Goal: Information Seeking & Learning: Learn about a topic

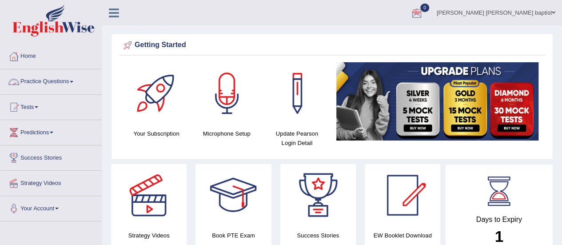
click at [52, 81] on link "Practice Questions" at bounding box center [50, 80] width 101 height 22
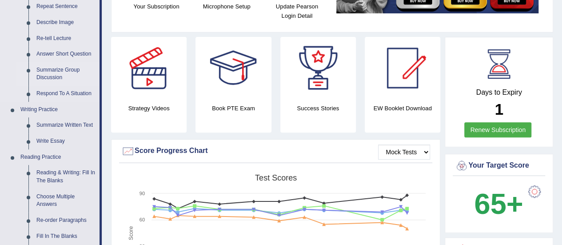
scroll to position [178, 0]
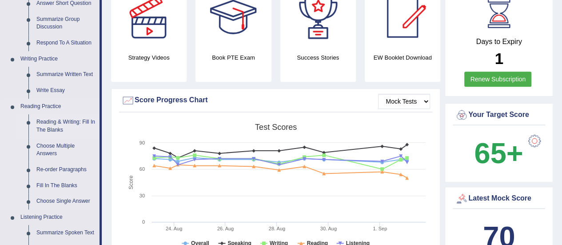
click at [51, 120] on link "Reading & Writing: Fill In The Blanks" at bounding box center [65, 126] width 67 height 24
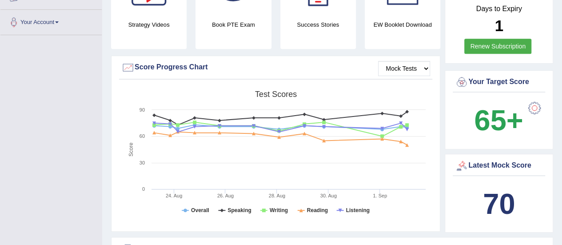
scroll to position [277, 0]
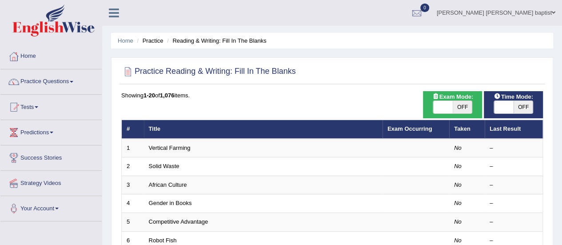
click at [524, 104] on span "OFF" at bounding box center [524, 107] width 20 height 12
checkbox input "true"
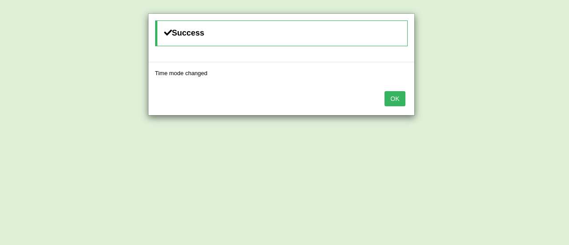
click at [389, 97] on button "OK" at bounding box center [394, 98] width 20 height 15
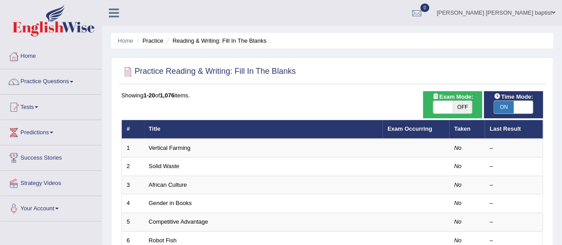
click at [467, 105] on span "OFF" at bounding box center [463, 107] width 20 height 12
checkbox input "true"
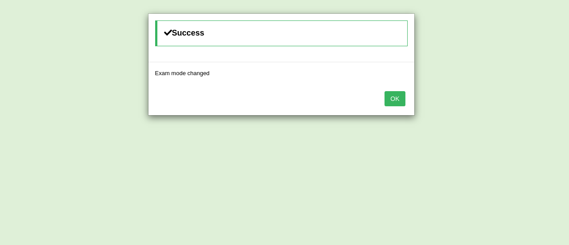
click at [395, 100] on button "OK" at bounding box center [394, 98] width 20 height 15
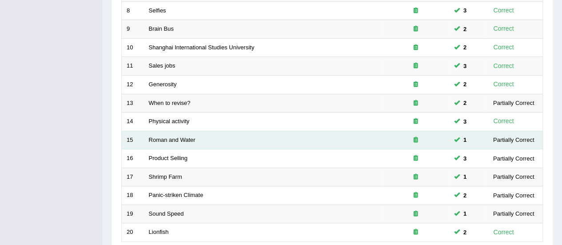
scroll to position [339, 0]
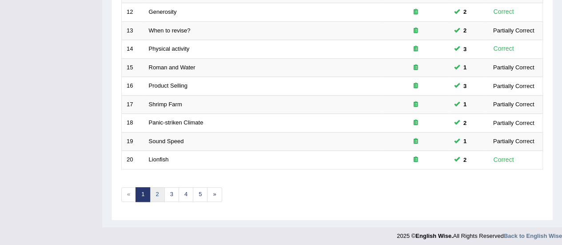
click at [156, 191] on link "2" at bounding box center [157, 194] width 15 height 15
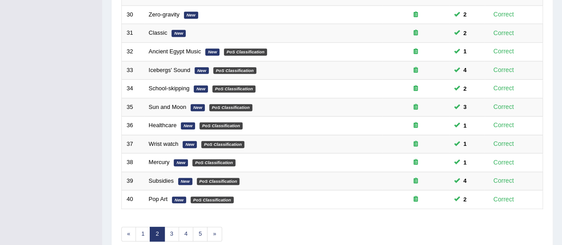
scroll to position [339, 0]
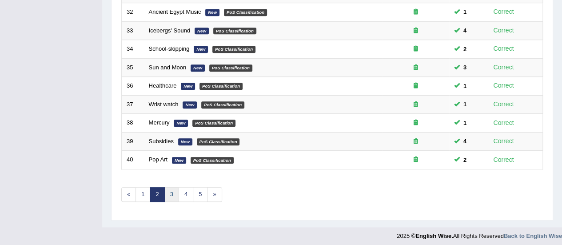
click at [167, 193] on link "3" at bounding box center [171, 194] width 15 height 15
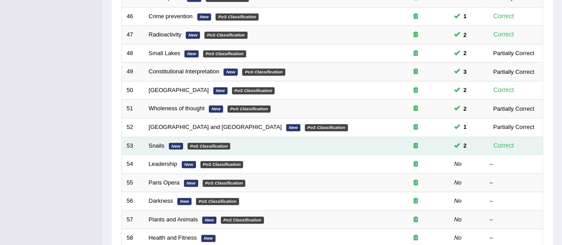
scroll to position [267, 0]
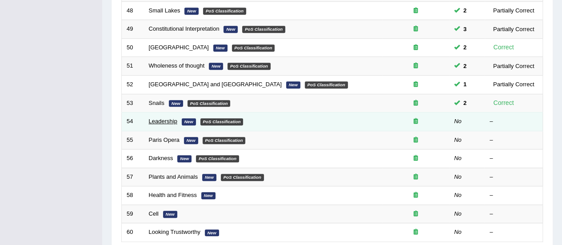
click at [163, 120] on link "Leadership" at bounding box center [163, 121] width 28 height 7
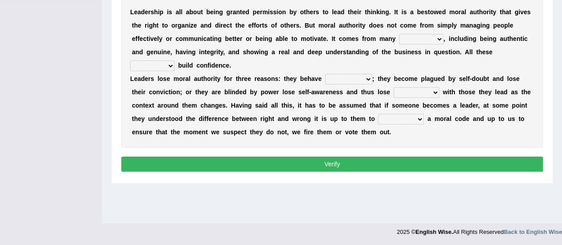
scroll to position [177, 0]
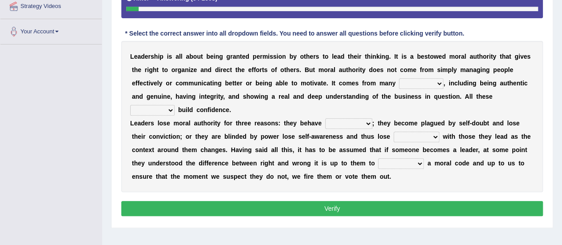
click at [439, 82] on select "sources items stamps supports" at bounding box center [421, 83] width 44 height 11
select select "sources"
click at [399, 78] on select "sources items stamps supports" at bounding box center [421, 83] width 44 height 11
click at [165, 106] on select "faith answers factors parts" at bounding box center [152, 110] width 44 height 11
select select "factors"
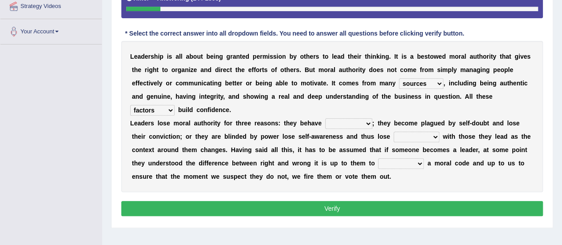
click at [130, 105] on select "faith answers factors parts" at bounding box center [152, 110] width 44 height 11
click at [167, 106] on select "faith answers factors parts" at bounding box center [152, 110] width 44 height 11
click at [364, 123] on select "usually unethically falsely unexpected" at bounding box center [348, 123] width 47 height 11
select select "unethically"
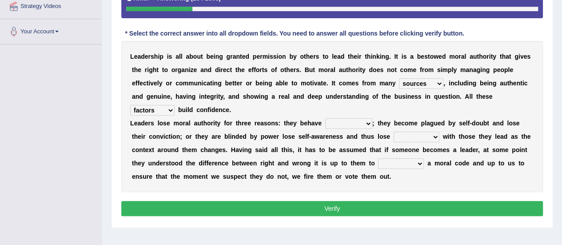
click at [325, 118] on select "usually unethically falsely unexpected" at bounding box center [348, 123] width 47 height 11
click at [431, 135] on select "connect connected disconnect connection" at bounding box center [417, 137] width 46 height 11
select select "connection"
click at [394, 132] on select "connect connected disconnect connection" at bounding box center [417, 137] width 46 height 11
click at [418, 164] on select "abide in abide by abide to connection" at bounding box center [401, 163] width 46 height 11
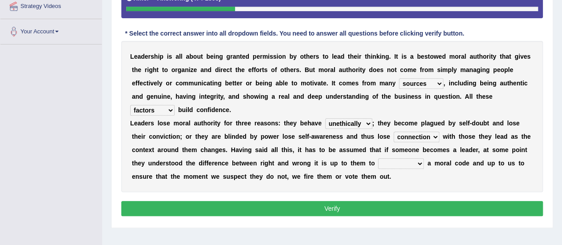
select select "abide to"
click at [378, 158] on select "abide in abide by abide to connection" at bounding box center [401, 163] width 46 height 11
click at [351, 203] on button "Verify" at bounding box center [332, 208] width 422 height 15
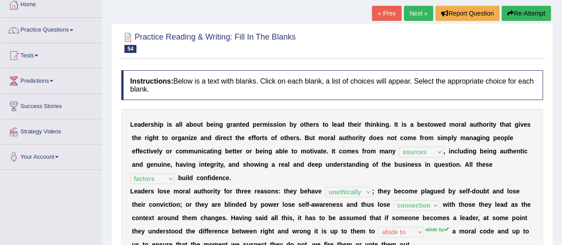
scroll to position [0, 0]
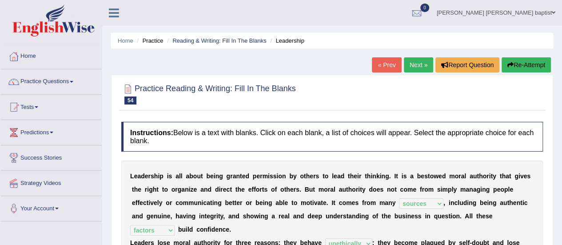
click at [424, 63] on link "Next »" at bounding box center [418, 64] width 29 height 15
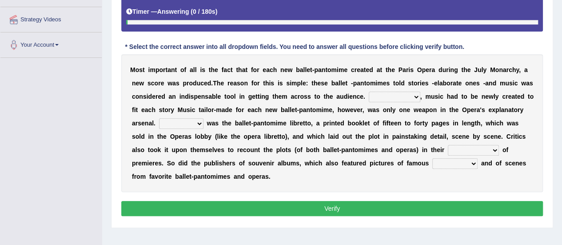
scroll to position [178, 0]
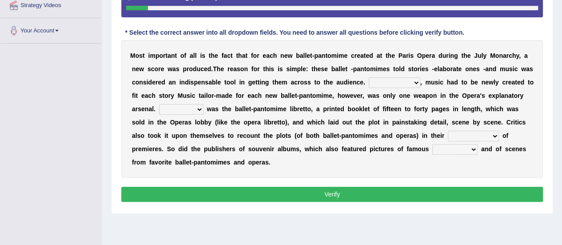
click at [409, 80] on select "However Nevertheless In fact Therefore" at bounding box center [395, 82] width 52 height 11
select select "Nevertheless"
click at [369, 77] on select "However Nevertheless In fact Therefore" at bounding box center [395, 82] width 52 height 11
click at [191, 107] on select "Another Others It Also" at bounding box center [181, 109] width 44 height 11
select select "It"
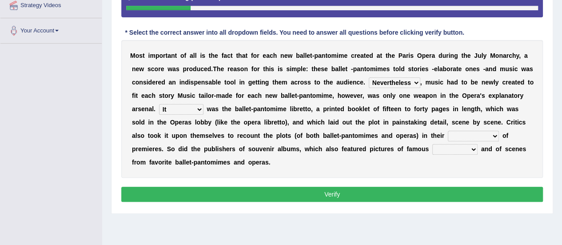
click at [159, 104] on select "Another Others It Also" at bounding box center [181, 109] width 44 height 11
click at [490, 136] on select "views reviews overviews supervisions" at bounding box center [473, 136] width 51 height 11
select select "views"
click at [448, 131] on select "views reviews overviews supervisions" at bounding box center [473, 136] width 51 height 11
click at [469, 147] on select "teachers students performers drivers" at bounding box center [454, 149] width 45 height 11
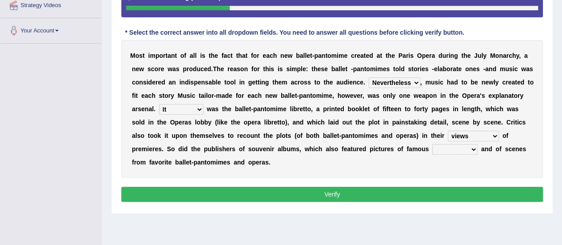
select select "performers"
click at [432, 144] on select "teachers students performers drivers" at bounding box center [454, 149] width 45 height 11
click at [381, 192] on button "Verify" at bounding box center [332, 194] width 422 height 15
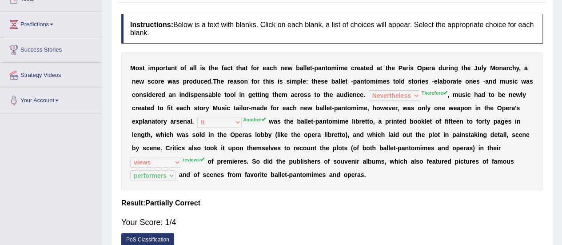
scroll to position [44, 0]
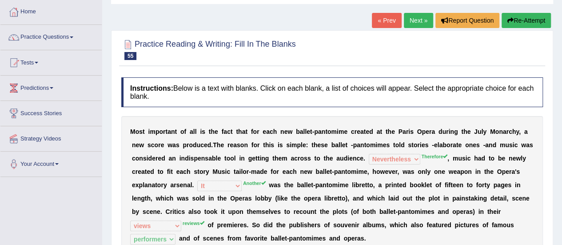
click at [530, 20] on button "Re-Attempt" at bounding box center [526, 20] width 49 height 15
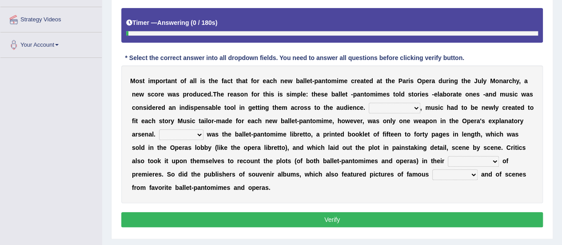
scroll to position [178, 0]
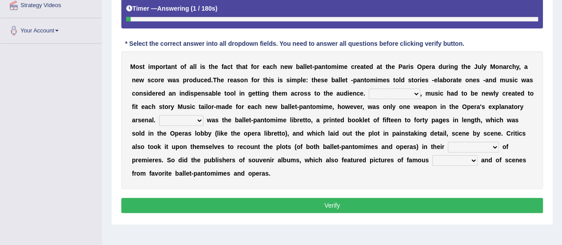
click at [416, 88] on select "However Nevertheless In fact Therefore" at bounding box center [395, 93] width 52 height 11
select select "Therefore"
click at [369, 88] on select "However Nevertheless In fact Therefore" at bounding box center [395, 93] width 52 height 11
click at [197, 121] on select "Another Others It Also" at bounding box center [181, 120] width 44 height 11
select select "Another"
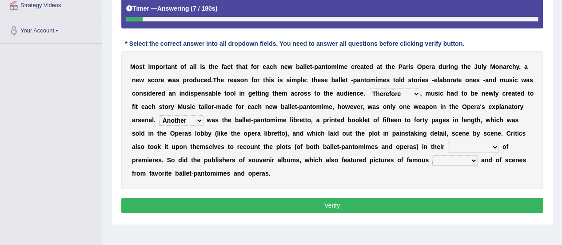
click at [159, 115] on select "Another Others It Also" at bounding box center [181, 120] width 44 height 11
click at [490, 148] on select "views reviews overviews supervisions" at bounding box center [473, 147] width 51 height 11
select select "reviews"
click at [448, 142] on select "views reviews overviews supervisions" at bounding box center [473, 147] width 51 height 11
click at [469, 159] on select "teachers students performers drivers" at bounding box center [454, 160] width 45 height 11
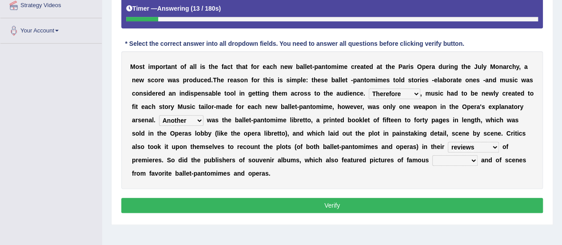
select select "performers"
click at [432, 155] on select "teachers students performers drivers" at bounding box center [454, 160] width 45 height 11
click at [372, 206] on button "Verify" at bounding box center [332, 205] width 422 height 15
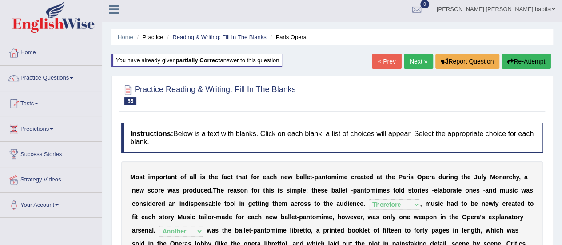
scroll to position [0, 0]
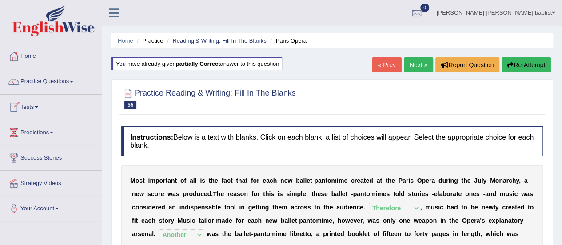
click at [80, 84] on link "Practice Questions" at bounding box center [50, 80] width 101 height 22
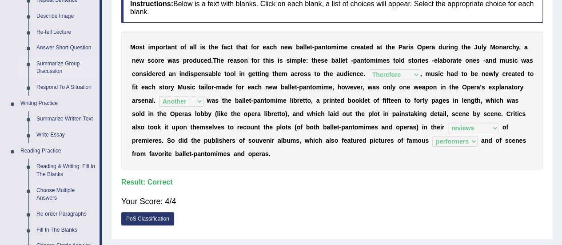
scroll to position [222, 0]
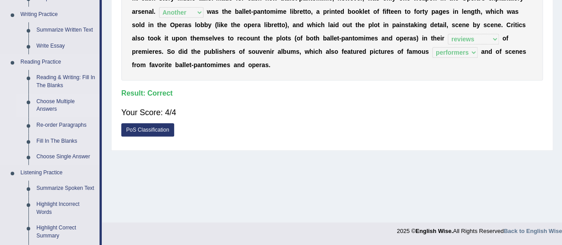
click at [48, 102] on link "Choose Multiple Answers" at bounding box center [65, 106] width 67 height 24
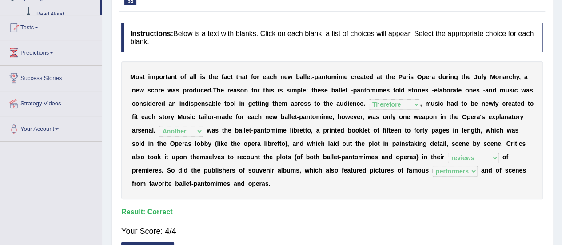
scroll to position [209, 0]
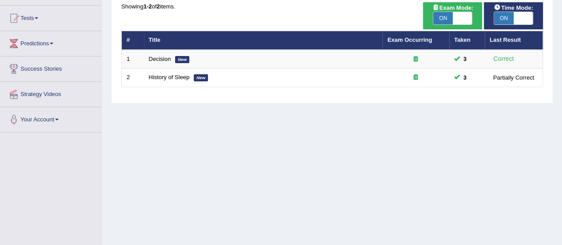
click at [437, 19] on span "ON" at bounding box center [443, 18] width 20 height 12
checkbox input "false"
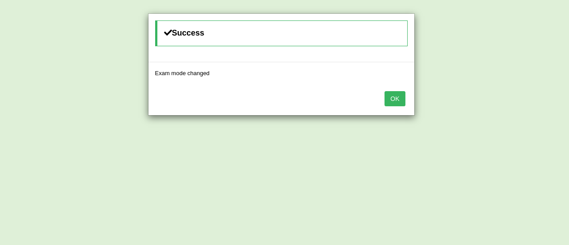
click at [396, 100] on button "OK" at bounding box center [394, 98] width 20 height 15
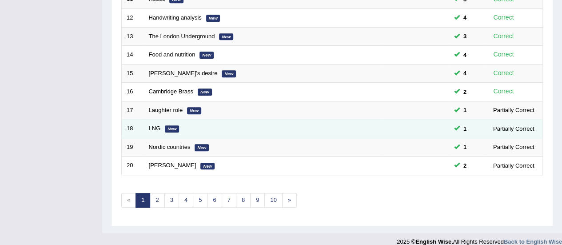
scroll to position [339, 0]
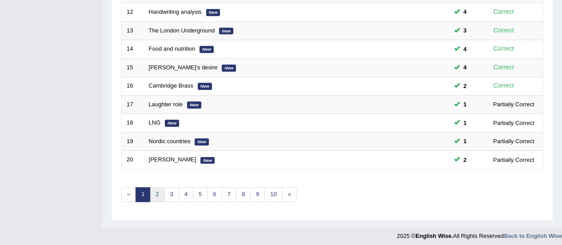
click at [160, 195] on link "2" at bounding box center [157, 194] width 15 height 15
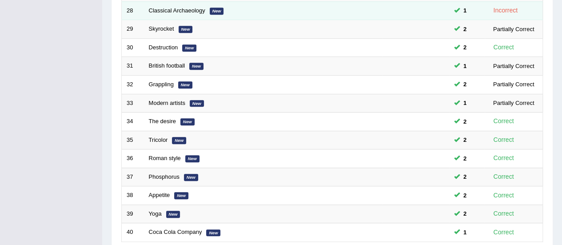
scroll to position [339, 0]
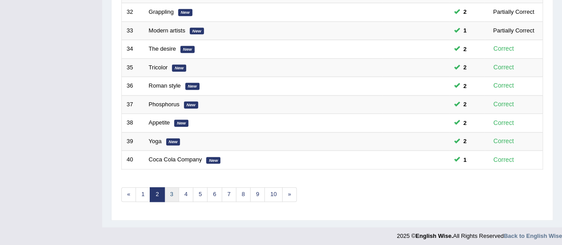
click at [175, 192] on link "3" at bounding box center [171, 194] width 15 height 15
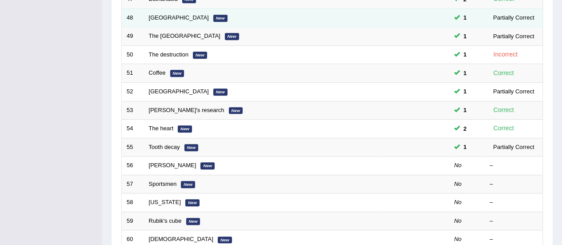
scroll to position [311, 0]
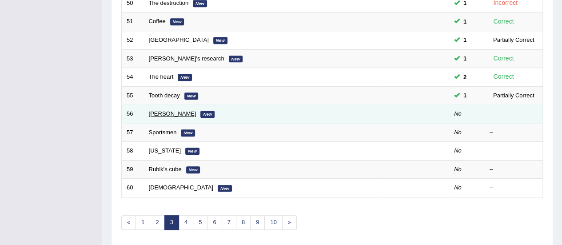
click at [159, 110] on link "[PERSON_NAME]" at bounding box center [173, 113] width 48 height 7
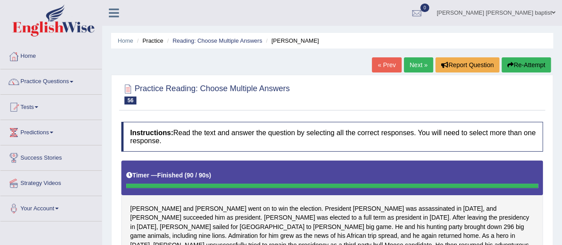
click at [530, 67] on button "Re-Attempt" at bounding box center [526, 64] width 49 height 15
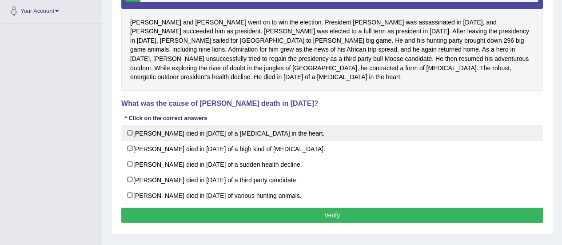
scroll to position [177, 0]
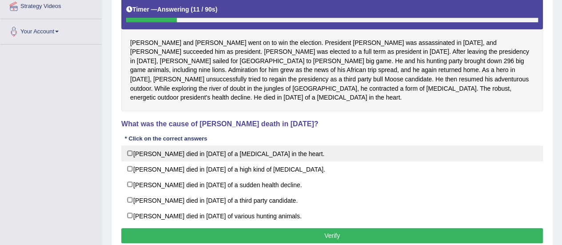
click at [126, 145] on label "Theodore Roosevelt died in 1919 of a blood clot in the heart." at bounding box center [332, 153] width 422 height 16
checkbox input "true"
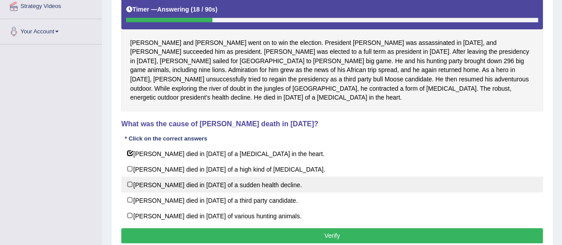
click at [127, 176] on label "Theodore Roosevelt died in 1919 of a sudden health decline." at bounding box center [332, 184] width 422 height 16
checkbox input "true"
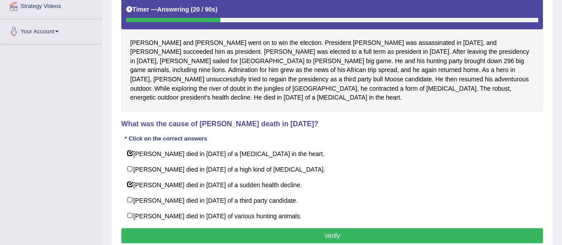
click at [255, 228] on button "Verify" at bounding box center [332, 235] width 422 height 15
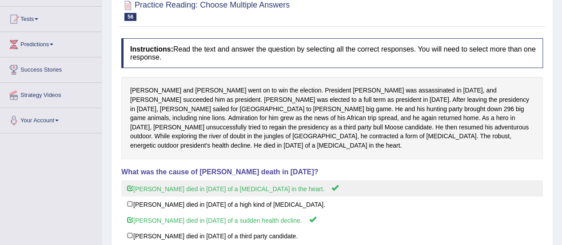
scroll to position [0, 0]
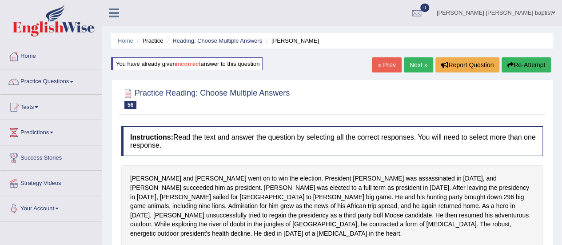
click at [415, 66] on link "Next »" at bounding box center [418, 64] width 29 height 15
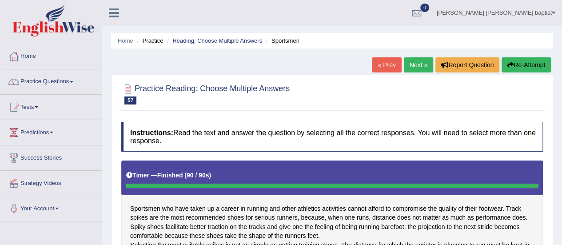
click at [530, 63] on button "Re-Attempt" at bounding box center [526, 64] width 49 height 15
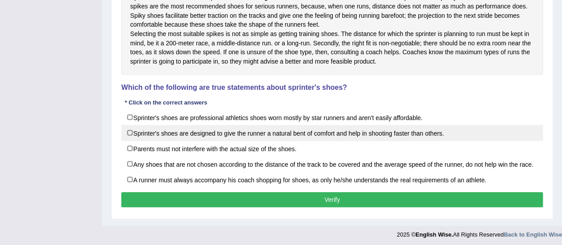
click at [123, 137] on label "Sprinter's shoes are designed to give the runner a natural bent of comfort and …" at bounding box center [332, 133] width 422 height 16
checkbox input "true"
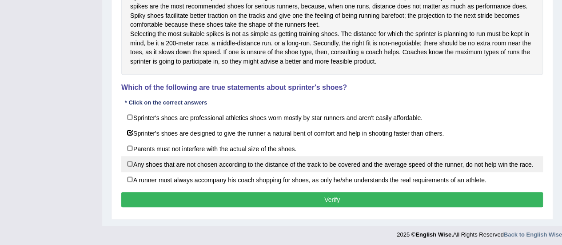
click at [129, 167] on label "Any shoes that are not chosen according to the distance of the track to be cove…" at bounding box center [332, 164] width 422 height 16
checkbox input "true"
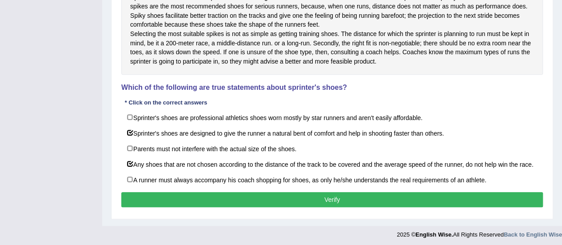
click at [315, 204] on button "Verify" at bounding box center [332, 199] width 422 height 15
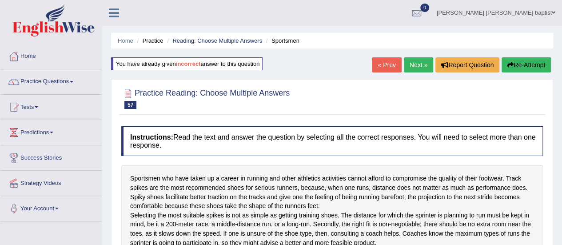
click at [422, 61] on link "Next »" at bounding box center [418, 64] width 29 height 15
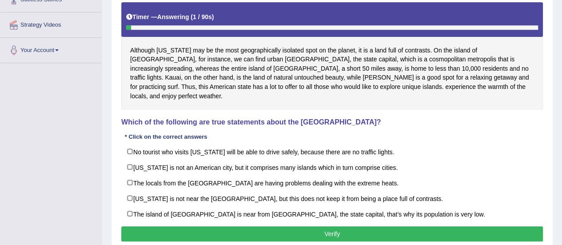
scroll to position [178, 0]
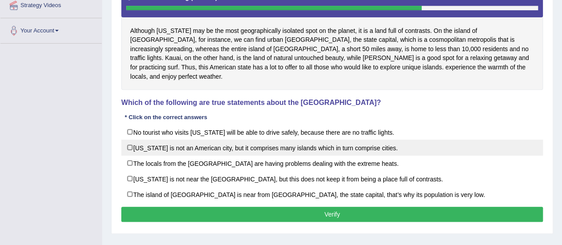
click at [124, 140] on label "[US_STATE] is not an American city, but it comprises many islands which in turn…" at bounding box center [332, 148] width 422 height 16
checkbox input "true"
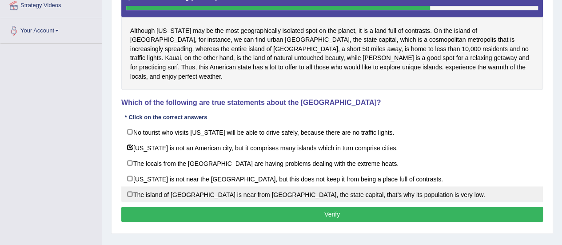
click at [127, 186] on label "The island of Molokai is near from Honolulu, the state capital, that’s why its …" at bounding box center [332, 194] width 422 height 16
checkbox input "true"
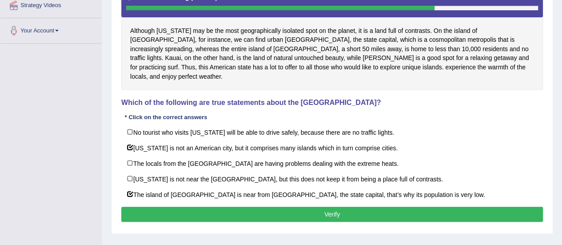
click at [156, 207] on button "Verify" at bounding box center [332, 214] width 422 height 15
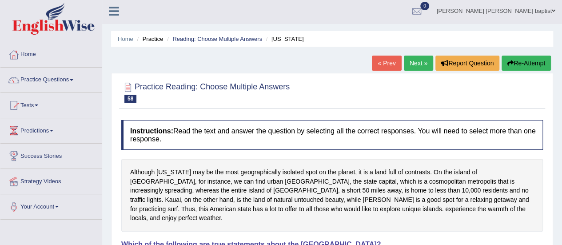
scroll to position [0, 0]
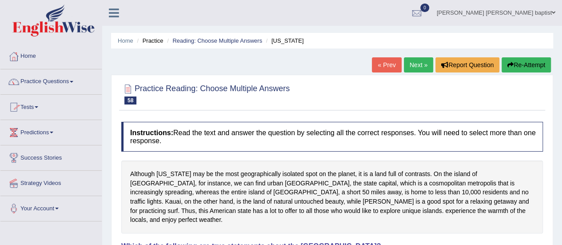
click at [70, 80] on link "Practice Questions" at bounding box center [50, 80] width 101 height 22
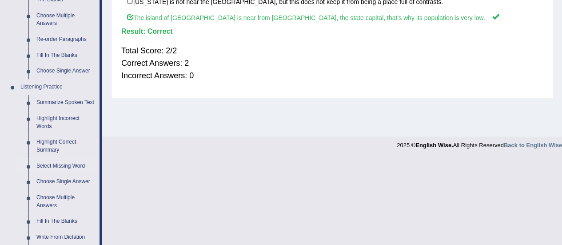
scroll to position [267, 0]
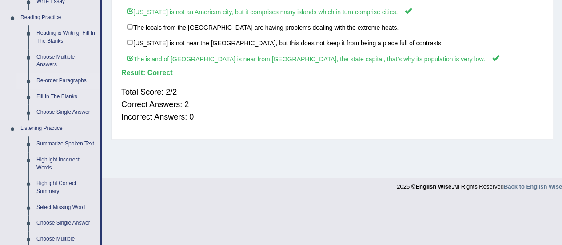
click at [62, 77] on link "Re-order Paragraphs" at bounding box center [65, 81] width 67 height 16
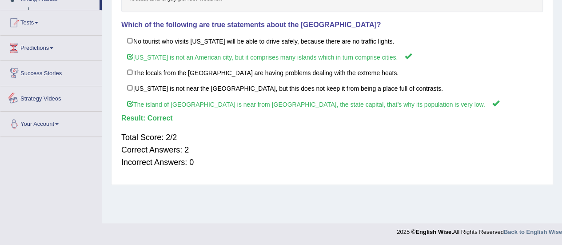
scroll to position [431, 0]
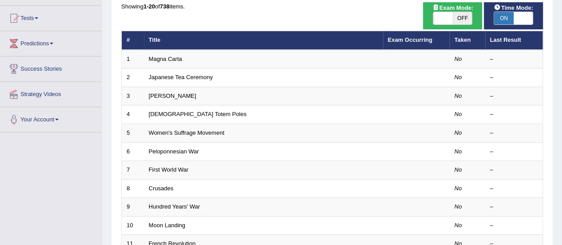
click at [464, 19] on span "OFF" at bounding box center [463, 18] width 20 height 12
checkbox input "true"
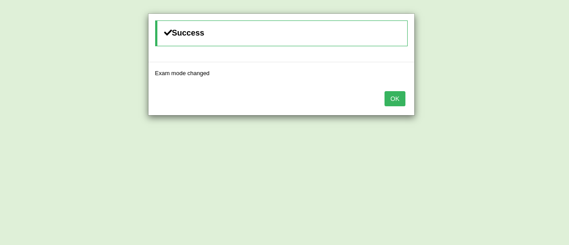
click at [393, 97] on button "OK" at bounding box center [394, 98] width 20 height 15
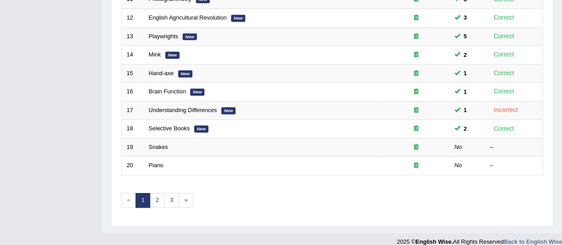
scroll to position [339, 0]
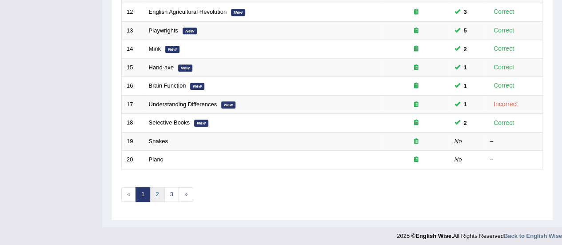
click at [157, 191] on link "2" at bounding box center [157, 194] width 15 height 15
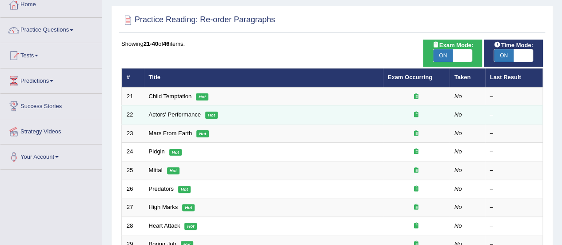
scroll to position [89, 0]
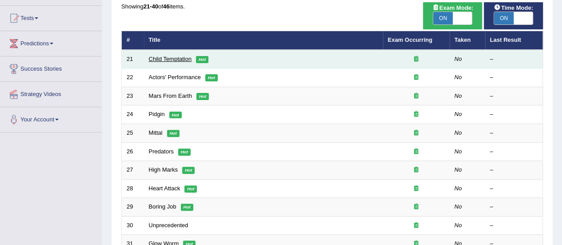
click at [174, 61] on link "Child Temptation" at bounding box center [170, 59] width 43 height 7
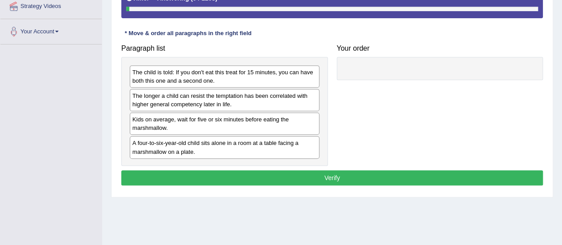
scroll to position [178, 0]
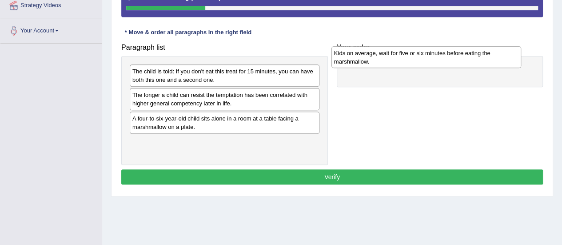
drag, startPoint x: 169, startPoint y: 122, endPoint x: 372, endPoint y: 57, distance: 213.6
click at [372, 57] on div "Kids on average, wait for five or six minutes before eating the marshmallow." at bounding box center [426, 57] width 190 height 22
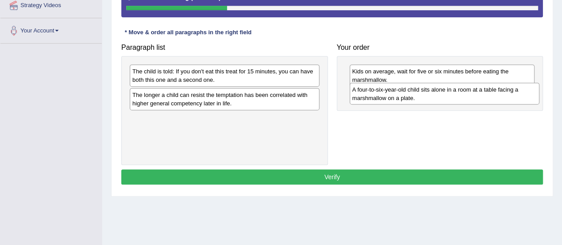
drag, startPoint x: 190, startPoint y: 125, endPoint x: 410, endPoint y: 96, distance: 221.7
click at [410, 96] on div "A four-to-six-year-old child sits alone in a room at a table facing a marshmall…" at bounding box center [445, 94] width 190 height 22
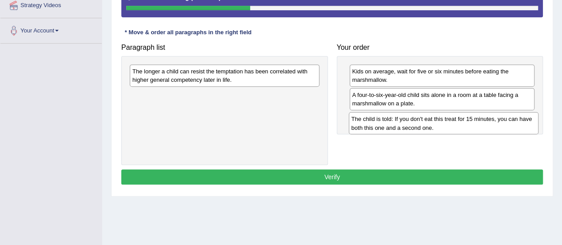
drag, startPoint x: 192, startPoint y: 73, endPoint x: 411, endPoint y: 121, distance: 224.2
click at [411, 121] on div "The child is told: If you don't eat this treat for 15 minutes, you can have bot…" at bounding box center [444, 123] width 190 height 22
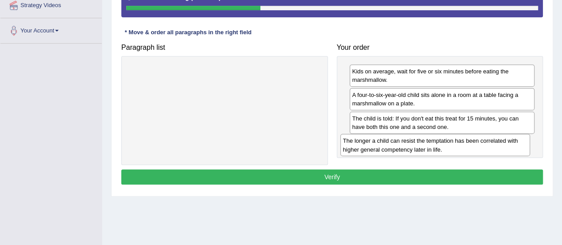
drag, startPoint x: 214, startPoint y: 76, endPoint x: 425, endPoint y: 146, distance: 221.8
click at [425, 146] on div "The longer a child can resist the temptation has been correlated with higher ge…" at bounding box center [435, 145] width 190 height 22
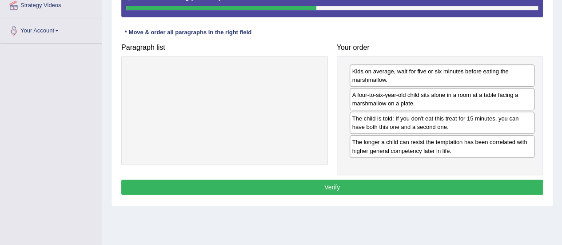
click at [334, 186] on button "Verify" at bounding box center [332, 186] width 422 height 15
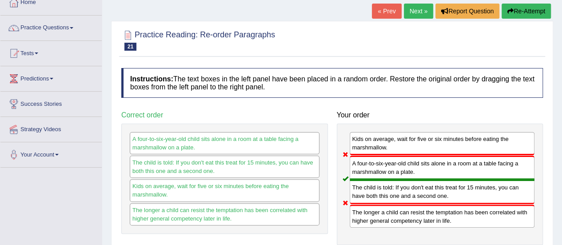
scroll to position [0, 0]
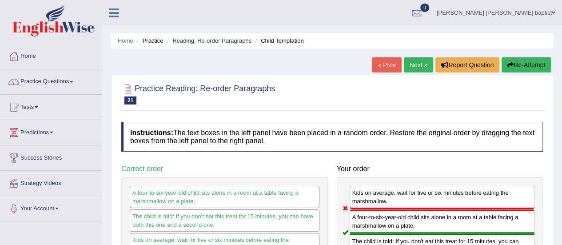
click at [527, 63] on button "Re-Attempt" at bounding box center [526, 64] width 49 height 15
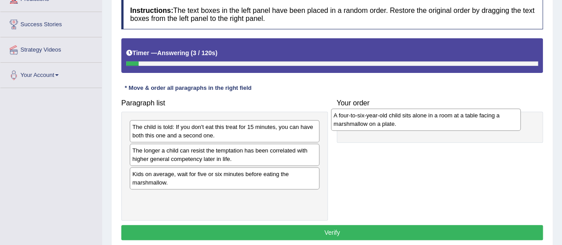
drag, startPoint x: 175, startPoint y: 200, endPoint x: 376, endPoint y: 119, distance: 217.1
click at [376, 119] on div "A four-to-six-year-old child sits alone in a room at a table facing a marshmall…" at bounding box center [426, 119] width 190 height 22
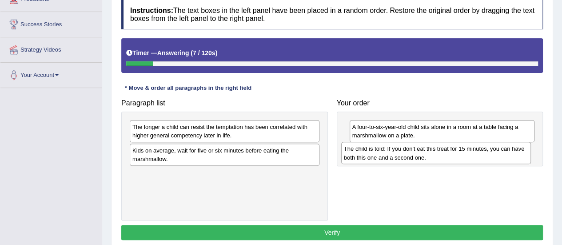
drag, startPoint x: 204, startPoint y: 134, endPoint x: 416, endPoint y: 156, distance: 212.6
click at [416, 156] on div "The child is told: If you don't eat this treat for 15 minutes, you can have bot…" at bounding box center [436, 153] width 190 height 22
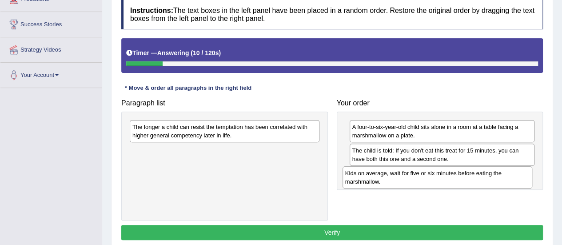
drag, startPoint x: 195, startPoint y: 155, endPoint x: 408, endPoint y: 178, distance: 214.1
click at [408, 178] on div "Kids on average, wait for five or six minutes before eating the marshmallow." at bounding box center [438, 177] width 190 height 22
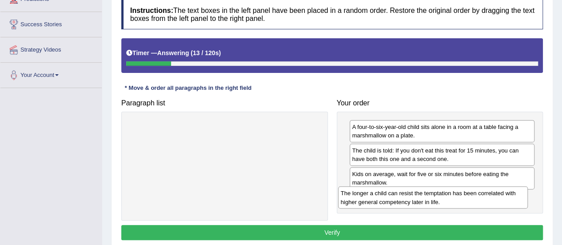
drag, startPoint x: 234, startPoint y: 130, endPoint x: 442, endPoint y: 196, distance: 218.8
click at [442, 196] on div "The longer a child can resist the temptation has been correlated with higher ge…" at bounding box center [433, 197] width 190 height 22
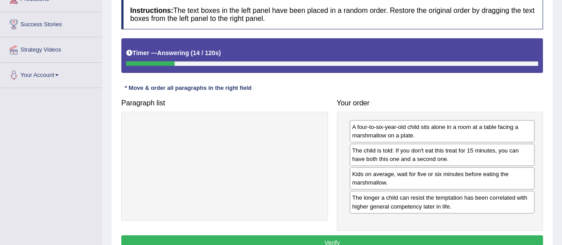
scroll to position [178, 0]
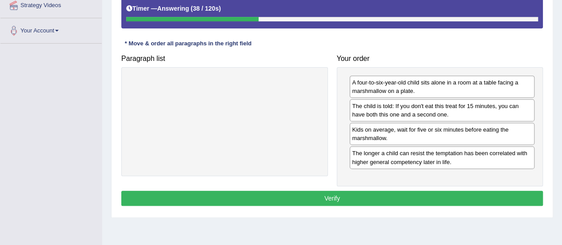
click at [339, 197] on button "Verify" at bounding box center [332, 198] width 422 height 15
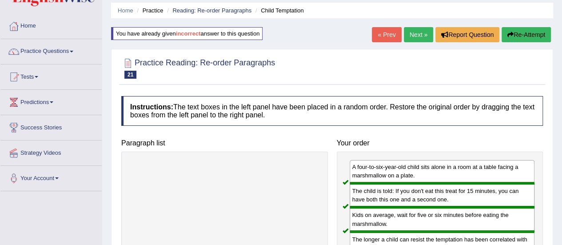
scroll to position [0, 0]
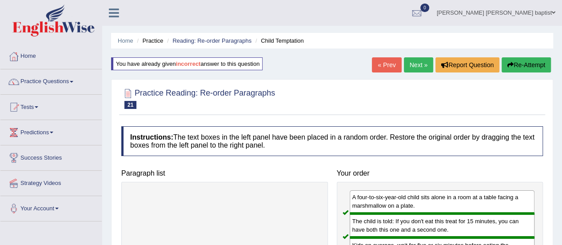
click at [413, 63] on link "Next »" at bounding box center [418, 64] width 29 height 15
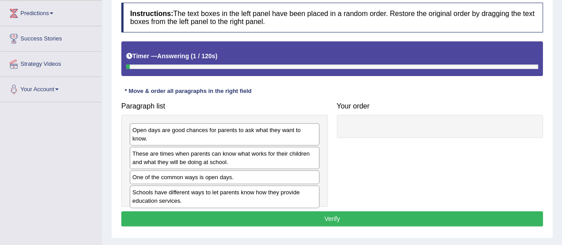
scroll to position [133, 0]
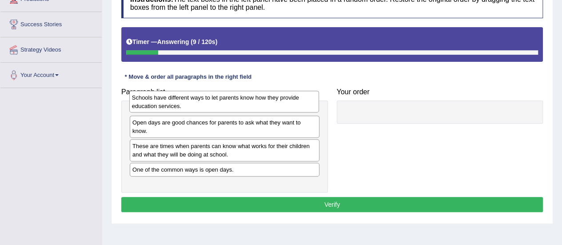
drag, startPoint x: 223, startPoint y: 173, endPoint x: 223, endPoint y: 102, distance: 71.1
click at [223, 102] on div "Schools have different ways to let parents know how they provide education serv…" at bounding box center [224, 102] width 190 height 22
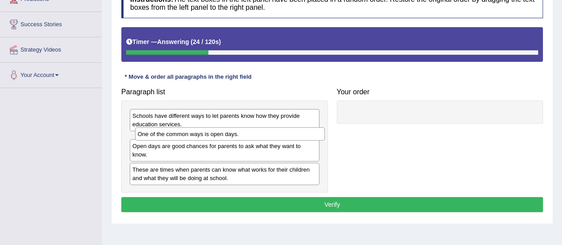
drag, startPoint x: 194, startPoint y: 180, endPoint x: 199, endPoint y: 137, distance: 43.4
click at [199, 137] on div "One of the common ways is open days." at bounding box center [230, 133] width 190 height 13
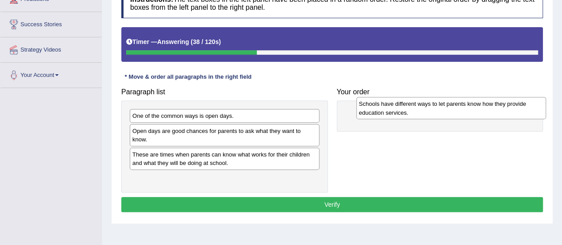
drag, startPoint x: 242, startPoint y: 120, endPoint x: 468, endPoint y: 109, distance: 226.9
click at [468, 109] on div "Schools have different ways to let parents know how they provide education serv…" at bounding box center [451, 108] width 190 height 22
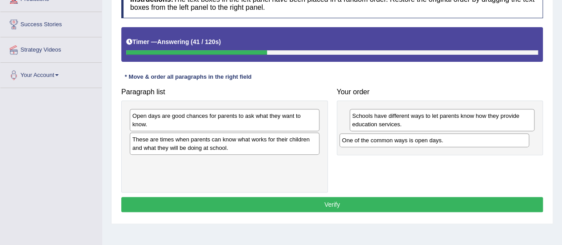
drag, startPoint x: 225, startPoint y: 118, endPoint x: 435, endPoint y: 143, distance: 211.2
click at [435, 143] on div "One of the common ways is open days." at bounding box center [434, 139] width 190 height 13
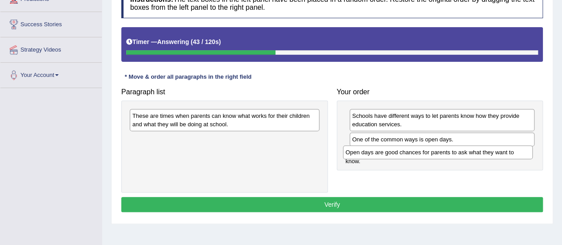
drag, startPoint x: 231, startPoint y: 114, endPoint x: 444, endPoint y: 151, distance: 216.4
click at [444, 151] on div "Open days are good chances for parents to ask what they want to know." at bounding box center [438, 151] width 190 height 13
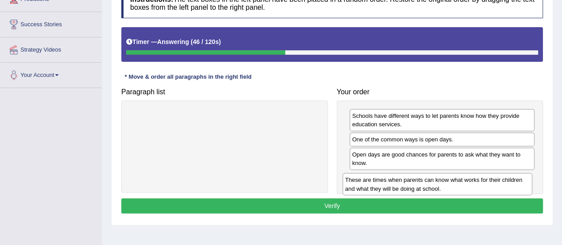
drag, startPoint x: 230, startPoint y: 119, endPoint x: 443, endPoint y: 183, distance: 222.2
click at [443, 183] on div "These are times when parents can know what works for their children and what th…" at bounding box center [438, 184] width 190 height 22
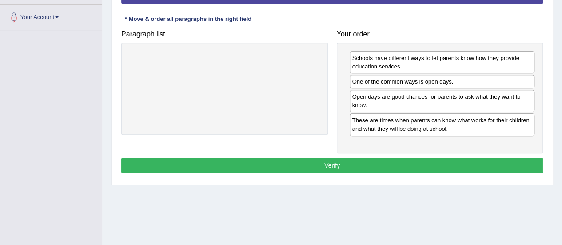
scroll to position [177, 0]
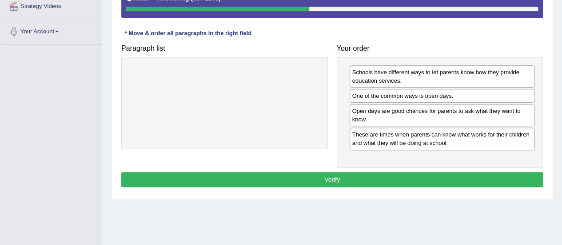
click at [327, 173] on button "Verify" at bounding box center [332, 179] width 422 height 15
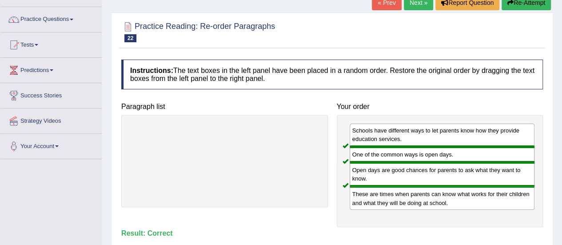
scroll to position [44, 0]
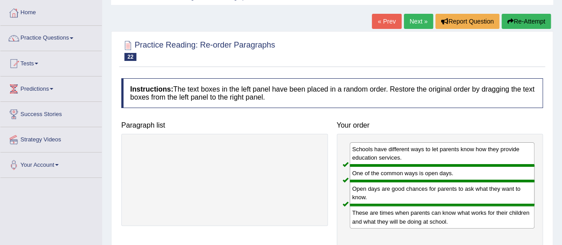
click at [421, 19] on link "Next »" at bounding box center [418, 21] width 29 height 15
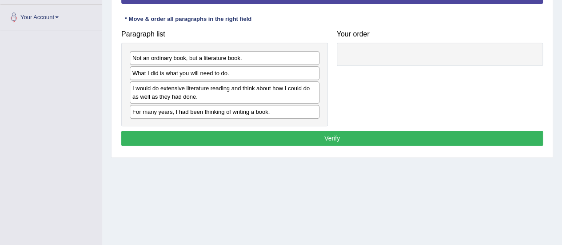
scroll to position [177, 0]
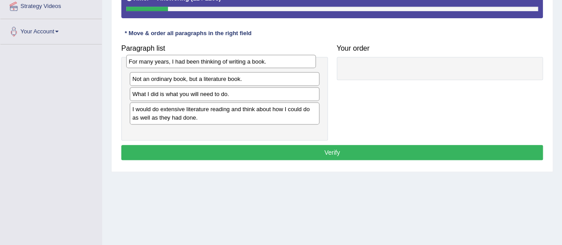
drag, startPoint x: 235, startPoint y: 124, endPoint x: 231, endPoint y: 62, distance: 61.9
click at [231, 62] on div "For many years, I had been thinking of writing a book." at bounding box center [221, 61] width 190 height 13
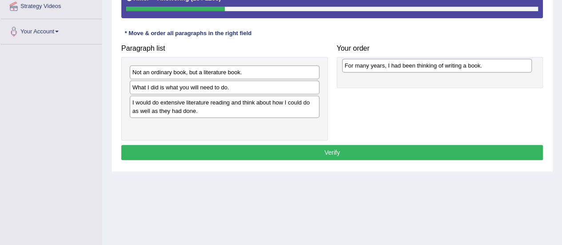
drag, startPoint x: 213, startPoint y: 72, endPoint x: 425, endPoint y: 66, distance: 212.4
click at [425, 66] on div "For many years, I had been thinking of writing a book." at bounding box center [437, 65] width 190 height 13
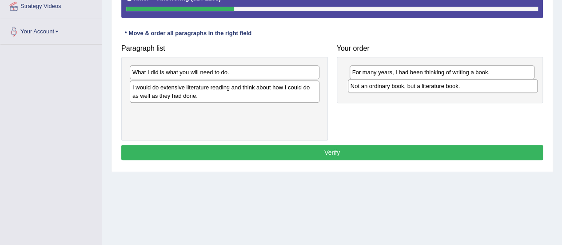
drag, startPoint x: 230, startPoint y: 71, endPoint x: 448, endPoint y: 85, distance: 218.6
click at [448, 85] on div "Not an ordinary book, but a literature book." at bounding box center [443, 85] width 190 height 13
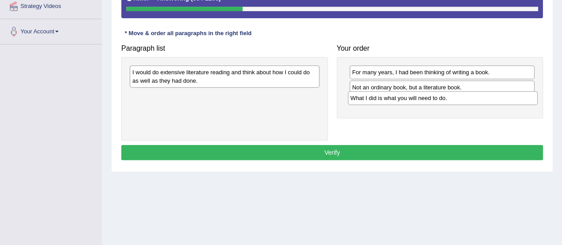
drag, startPoint x: 270, startPoint y: 74, endPoint x: 489, endPoint y: 101, distance: 220.6
click at [489, 101] on div "What I did is what you will need to do." at bounding box center [443, 97] width 190 height 13
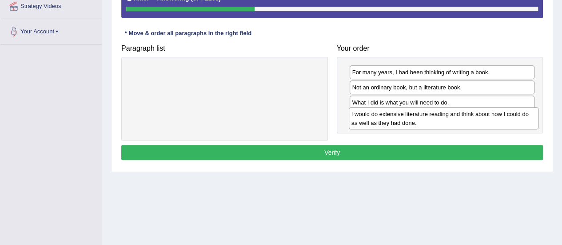
drag, startPoint x: 250, startPoint y: 74, endPoint x: 469, endPoint y: 116, distance: 223.0
click at [469, 116] on div "I would do extensive literature reading and think about how I could do as well …" at bounding box center [444, 118] width 190 height 22
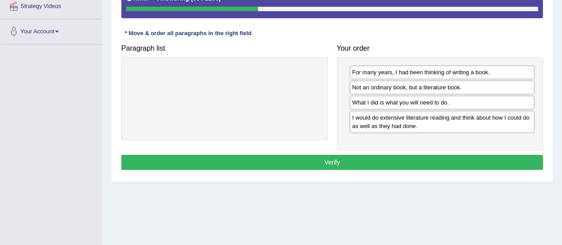
click at [334, 158] on button "Verify" at bounding box center [332, 162] width 422 height 15
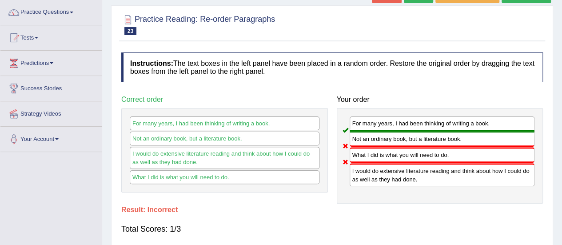
scroll to position [44, 0]
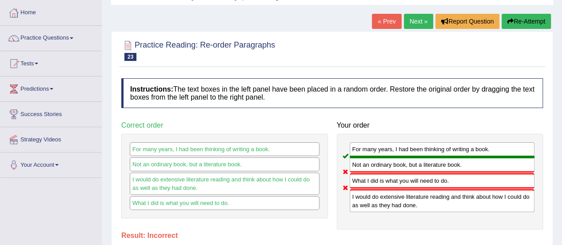
click at [529, 26] on button "Re-Attempt" at bounding box center [526, 21] width 49 height 15
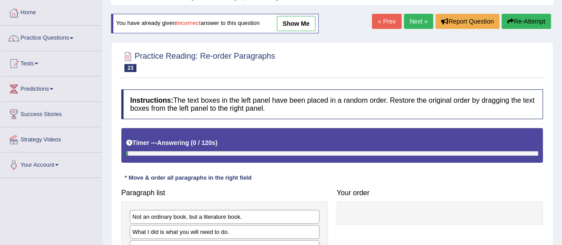
scroll to position [177, 0]
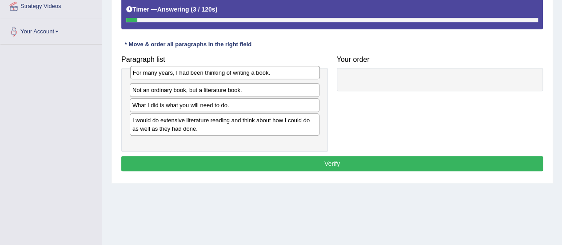
drag, startPoint x: 245, startPoint y: 137, endPoint x: 245, endPoint y: 74, distance: 63.1
click at [245, 74] on div "For many years, I had been thinking of writing a book." at bounding box center [225, 72] width 190 height 13
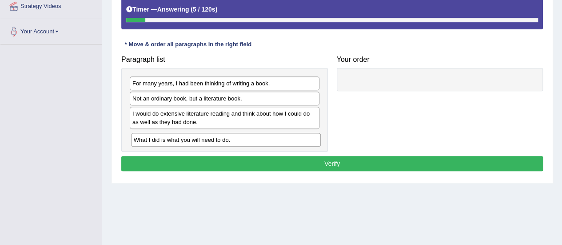
drag, startPoint x: 215, startPoint y: 112, endPoint x: 217, endPoint y: 139, distance: 27.1
click at [217, 139] on div "What I did is what you will need to do." at bounding box center [226, 139] width 190 height 13
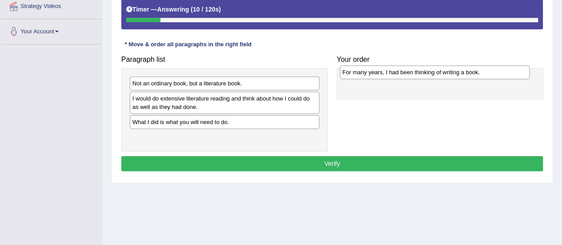
drag, startPoint x: 209, startPoint y: 79, endPoint x: 419, endPoint y: 69, distance: 210.4
click at [419, 69] on div "For many years, I had been thinking of writing a book." at bounding box center [435, 71] width 190 height 13
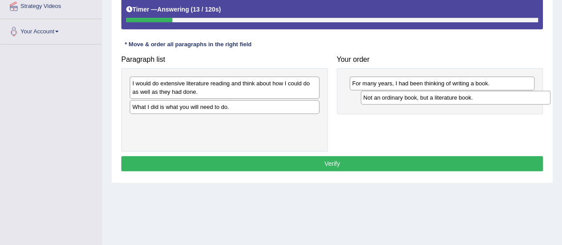
drag, startPoint x: 245, startPoint y: 83, endPoint x: 476, endPoint y: 97, distance: 231.5
click at [476, 97] on div "Not an ordinary book, but a literature book." at bounding box center [456, 97] width 190 height 13
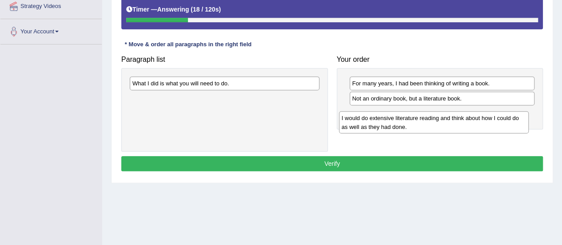
drag, startPoint x: 181, startPoint y: 86, endPoint x: 390, endPoint y: 121, distance: 212.2
click at [390, 121] on div "I would do extensive literature reading and think about how I could do as well …" at bounding box center [434, 122] width 190 height 22
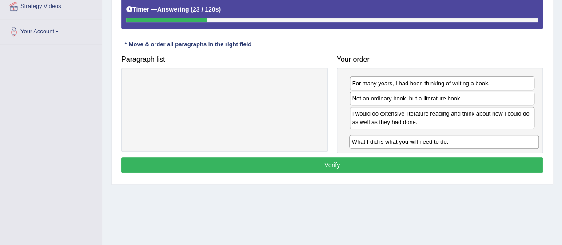
drag, startPoint x: 189, startPoint y: 82, endPoint x: 409, endPoint y: 141, distance: 227.2
click at [409, 141] on div "What I did is what you will need to do." at bounding box center [444, 141] width 190 height 13
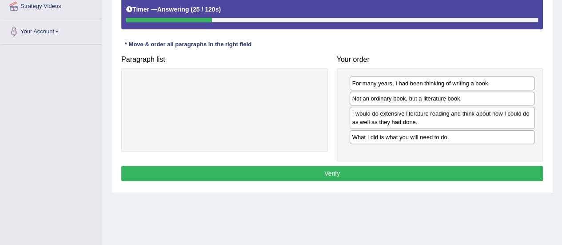
click at [323, 167] on button "Verify" at bounding box center [332, 173] width 422 height 15
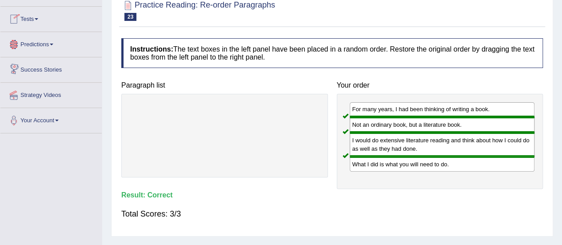
scroll to position [44, 0]
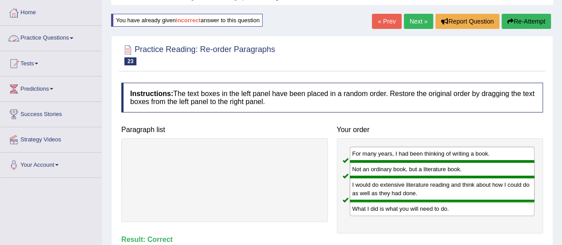
click at [81, 39] on link "Practice Questions" at bounding box center [50, 37] width 101 height 22
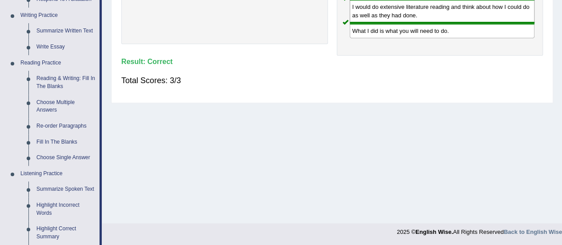
scroll to position [266, 0]
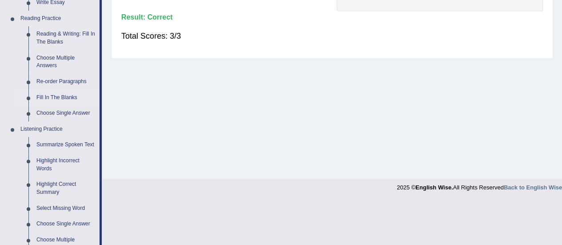
click at [60, 92] on link "Fill In The Blanks" at bounding box center [65, 98] width 67 height 16
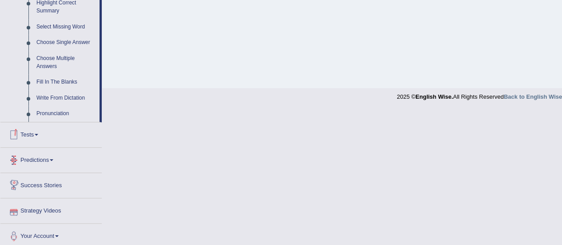
scroll to position [369, 0]
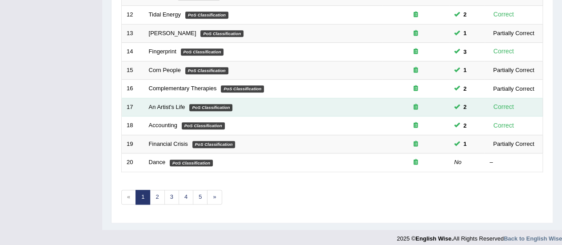
scroll to position [339, 0]
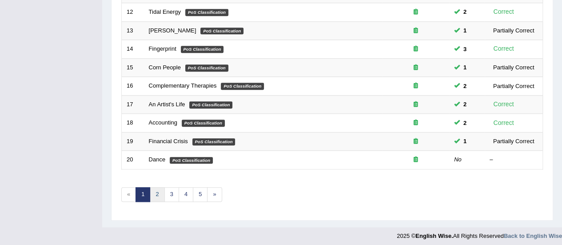
click at [155, 192] on link "2" at bounding box center [157, 194] width 15 height 15
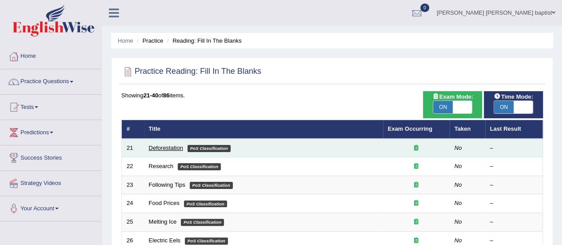
click at [161, 147] on link "Deforestation" at bounding box center [166, 147] width 34 height 7
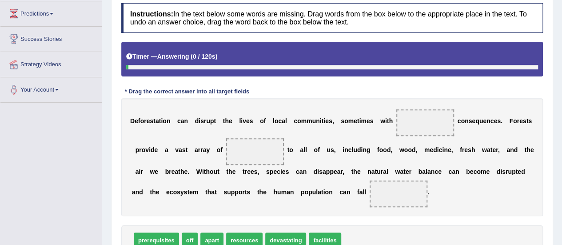
scroll to position [133, 0]
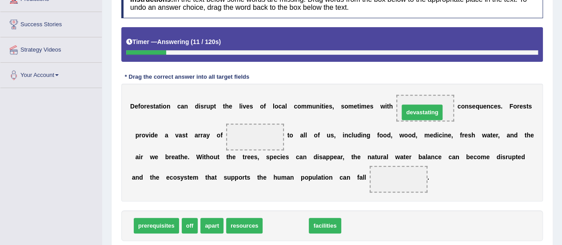
drag, startPoint x: 291, startPoint y: 225, endPoint x: 428, endPoint y: 112, distance: 177.3
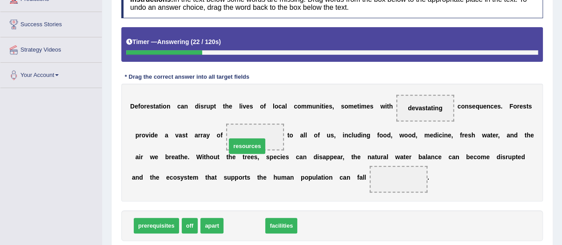
drag, startPoint x: 248, startPoint y: 227, endPoint x: 251, endPoint y: 147, distance: 79.6
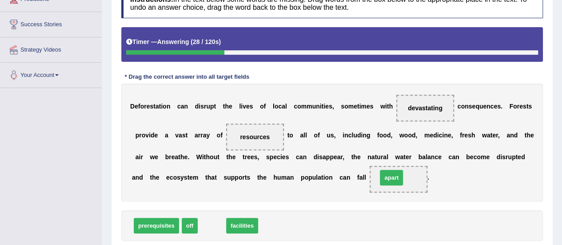
drag, startPoint x: 210, startPoint y: 223, endPoint x: 390, endPoint y: 175, distance: 185.8
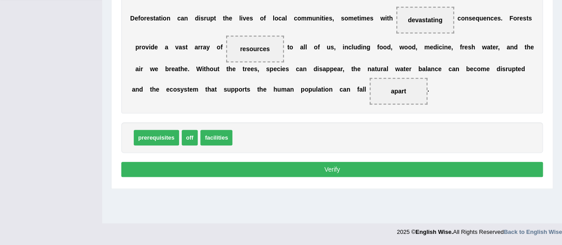
click at [323, 167] on button "Verify" at bounding box center [332, 169] width 422 height 15
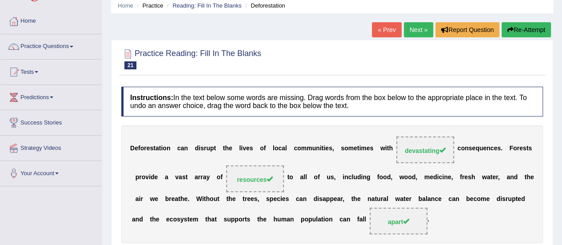
scroll to position [0, 0]
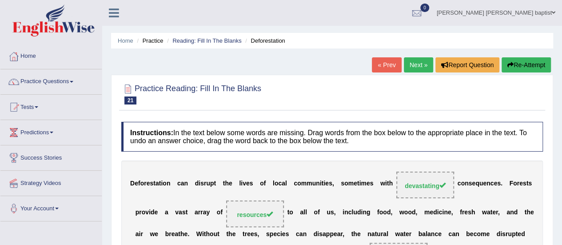
click at [420, 67] on link "Next »" at bounding box center [418, 64] width 29 height 15
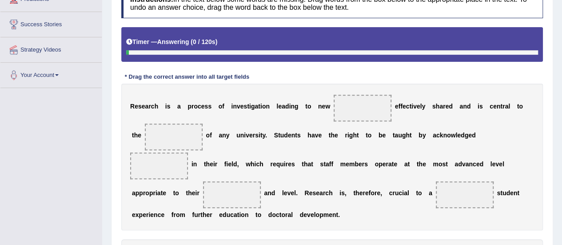
scroll to position [178, 0]
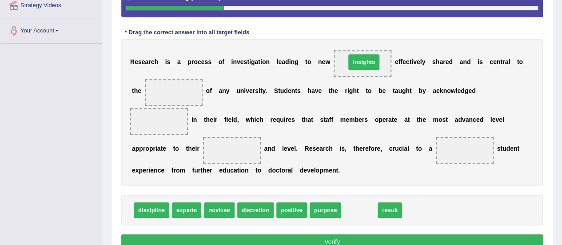
drag, startPoint x: 370, startPoint y: 210, endPoint x: 374, endPoint y: 62, distance: 148.0
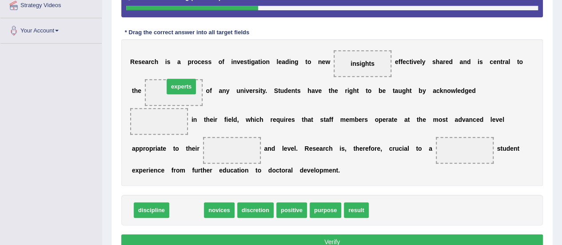
drag, startPoint x: 187, startPoint y: 207, endPoint x: 181, endPoint y: 84, distance: 123.6
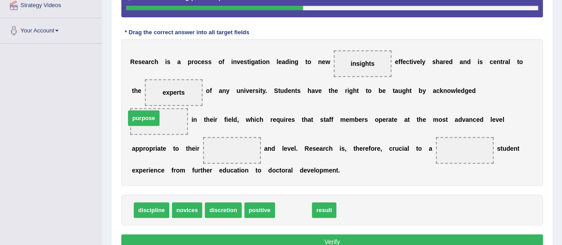
drag, startPoint x: 293, startPoint y: 213, endPoint x: 144, endPoint y: 121, distance: 175.7
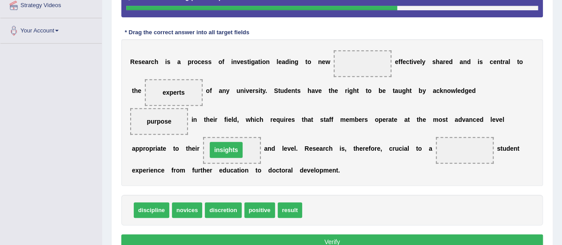
drag, startPoint x: 366, startPoint y: 64, endPoint x: 230, endPoint y: 151, distance: 161.3
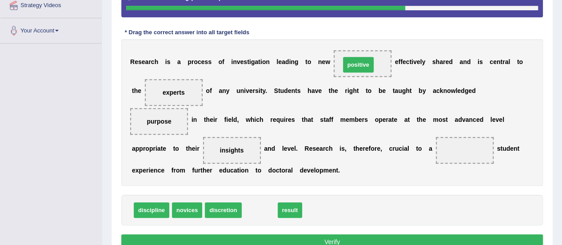
drag, startPoint x: 256, startPoint y: 209, endPoint x: 355, endPoint y: 64, distance: 175.6
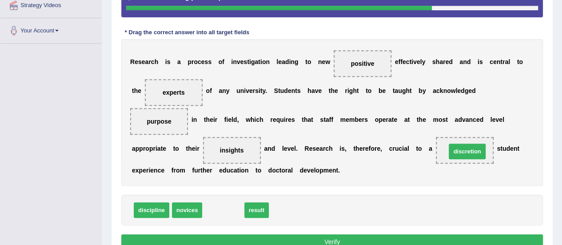
drag, startPoint x: 222, startPoint y: 210, endPoint x: 466, endPoint y: 152, distance: 250.9
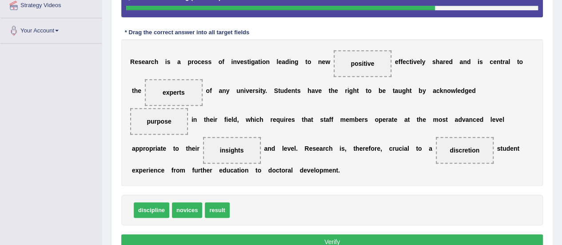
click at [335, 239] on button "Verify" at bounding box center [332, 241] width 422 height 15
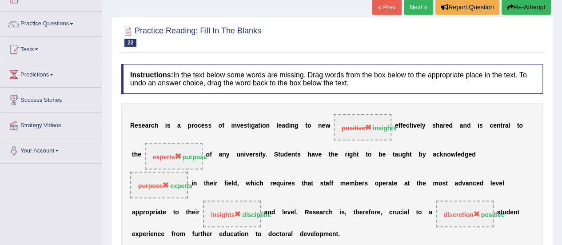
scroll to position [44, 0]
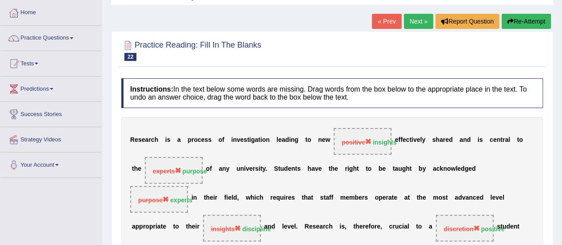
click at [535, 11] on div "Home Practice Reading: Fill In The Blanks Research « Prev Next » Report Questio…" at bounding box center [332, 178] width 460 height 444
click at [540, 25] on button "Re-Attempt" at bounding box center [526, 21] width 49 height 15
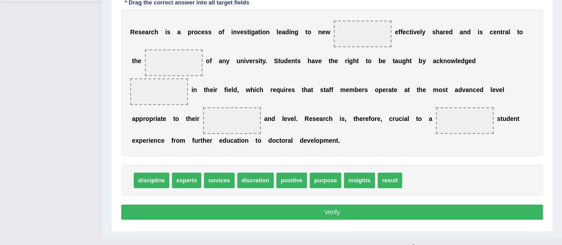
scroll to position [221, 0]
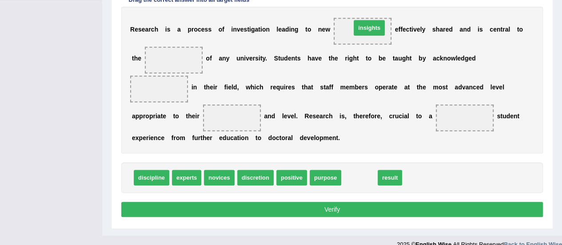
drag, startPoint x: 363, startPoint y: 173, endPoint x: 373, endPoint y: 23, distance: 150.0
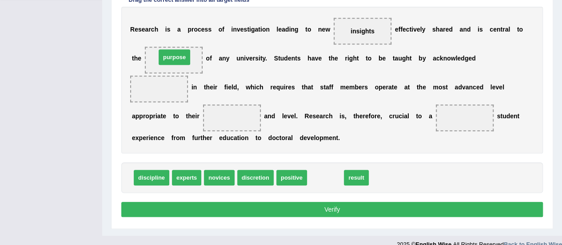
drag, startPoint x: 324, startPoint y: 173, endPoint x: 173, endPoint y: 52, distance: 193.2
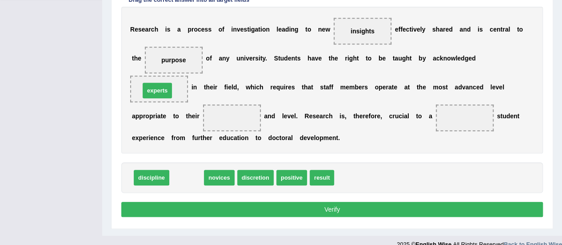
drag, startPoint x: 187, startPoint y: 175, endPoint x: 158, endPoint y: 88, distance: 91.9
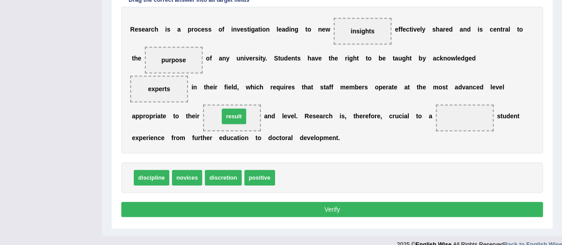
drag, startPoint x: 288, startPoint y: 175, endPoint x: 232, endPoint y: 114, distance: 82.7
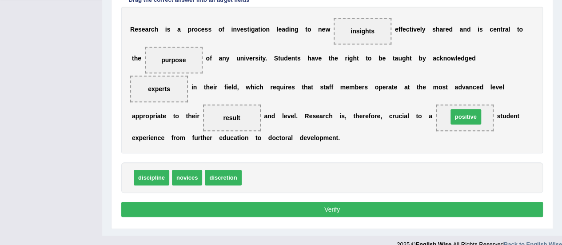
drag, startPoint x: 255, startPoint y: 174, endPoint x: 461, endPoint y: 113, distance: 214.9
click at [335, 204] on button "Verify" at bounding box center [332, 209] width 422 height 15
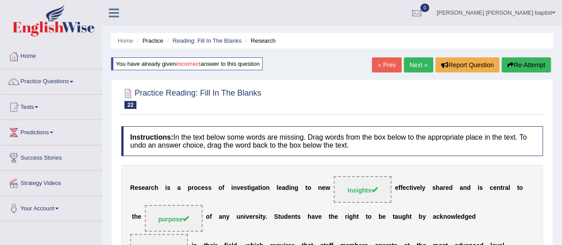
scroll to position [44, 0]
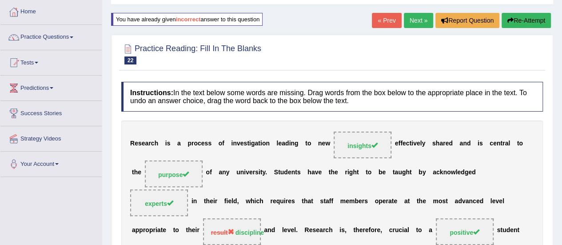
click at [421, 17] on link "Next »" at bounding box center [418, 20] width 29 height 15
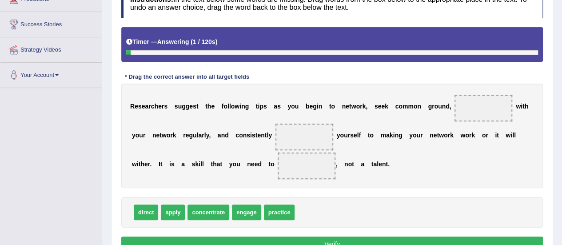
scroll to position [178, 0]
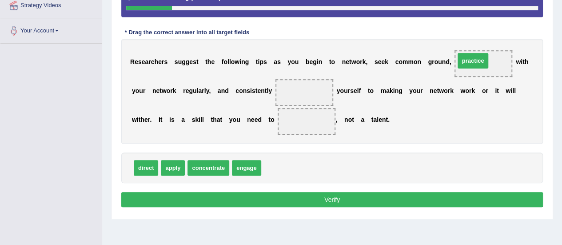
drag, startPoint x: 277, startPoint y: 168, endPoint x: 471, endPoint y: 61, distance: 221.3
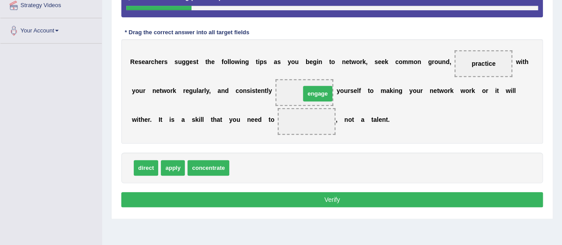
drag, startPoint x: 250, startPoint y: 167, endPoint x: 321, endPoint y: 92, distance: 102.8
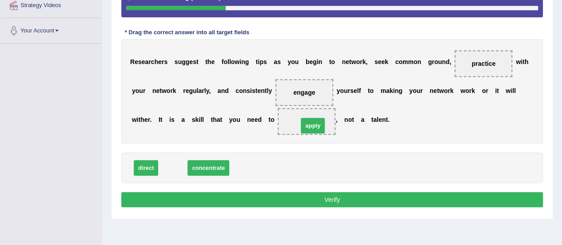
drag, startPoint x: 179, startPoint y: 168, endPoint x: 319, endPoint y: 126, distance: 146.2
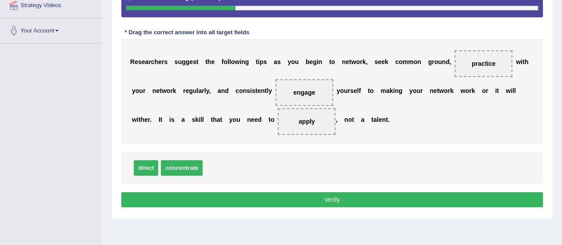
click at [321, 192] on button "Verify" at bounding box center [332, 199] width 422 height 15
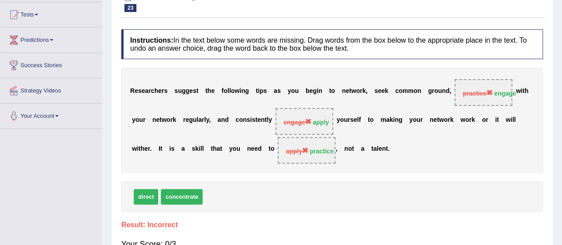
scroll to position [44, 0]
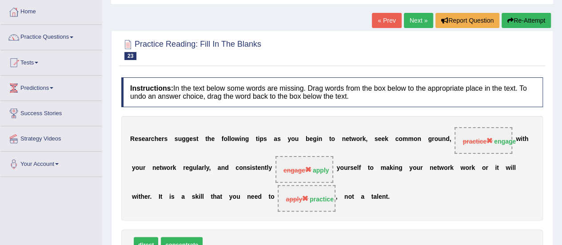
click at [521, 20] on button "Re-Attempt" at bounding box center [526, 20] width 49 height 15
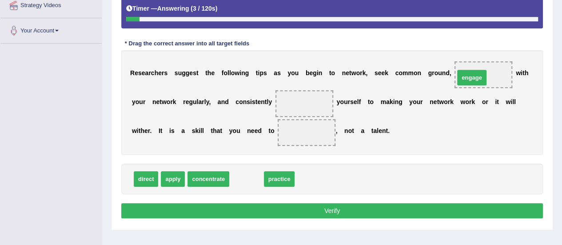
drag, startPoint x: 248, startPoint y: 179, endPoint x: 473, endPoint y: 78, distance: 247.0
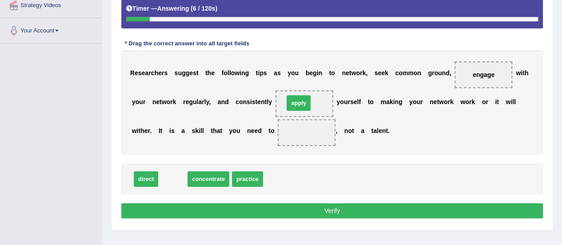
drag, startPoint x: 176, startPoint y: 180, endPoint x: 302, endPoint y: 104, distance: 146.9
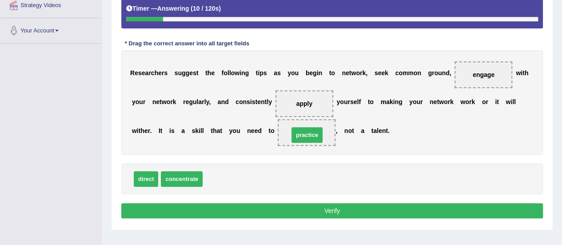
drag, startPoint x: 216, startPoint y: 175, endPoint x: 302, endPoint y: 131, distance: 96.8
click at [330, 207] on button "Verify" at bounding box center [332, 210] width 422 height 15
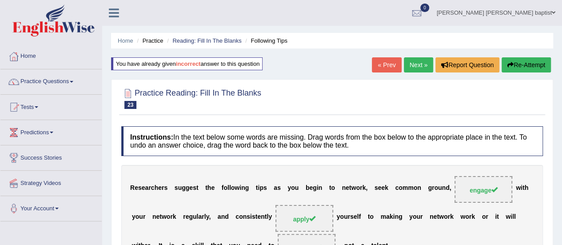
click at [411, 62] on link "Next »" at bounding box center [418, 64] width 29 height 15
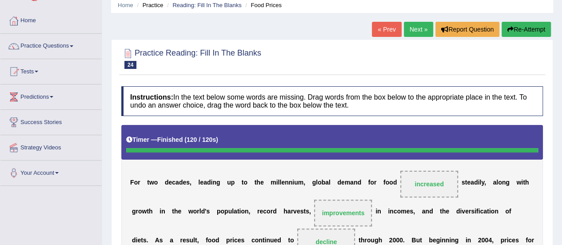
scroll to position [22, 0]
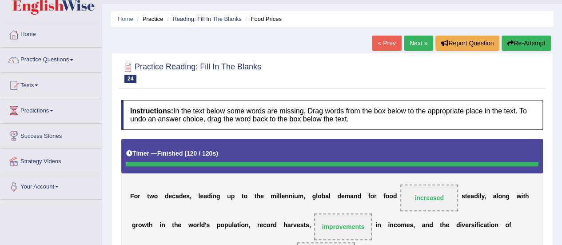
drag, startPoint x: 538, startPoint y: 44, endPoint x: 534, endPoint y: 52, distance: 9.0
click at [538, 44] on button "Re-Attempt" at bounding box center [526, 43] width 49 height 15
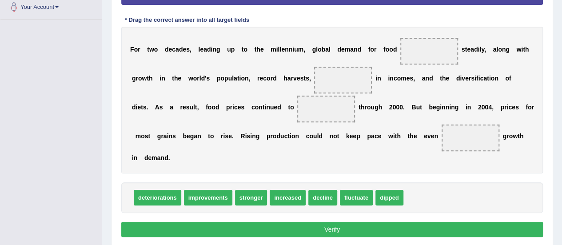
scroll to position [187, 0]
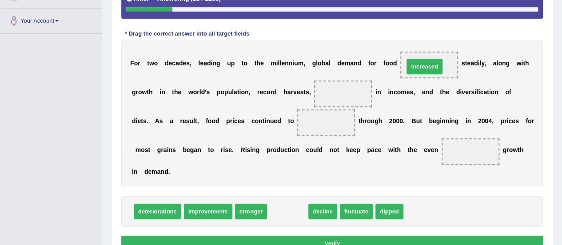
drag, startPoint x: 291, startPoint y: 212, endPoint x: 428, endPoint y: 67, distance: 199.3
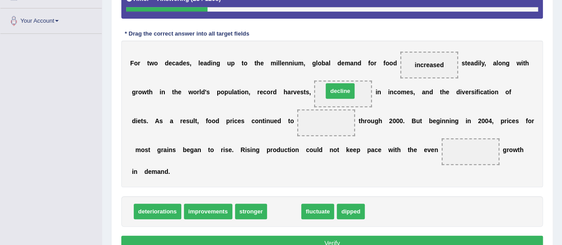
drag, startPoint x: 282, startPoint y: 209, endPoint x: 338, endPoint y: 89, distance: 132.8
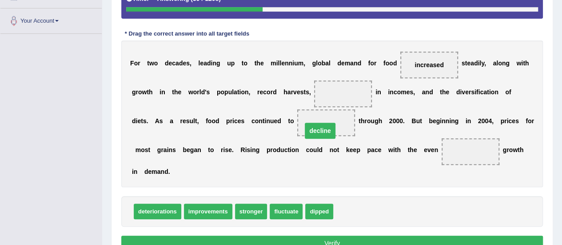
drag, startPoint x: 344, startPoint y: 91, endPoint x: 320, endPoint y: 128, distance: 43.8
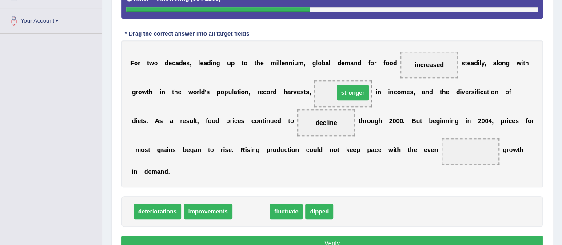
drag, startPoint x: 251, startPoint y: 206, endPoint x: 353, endPoint y: 88, distance: 156.0
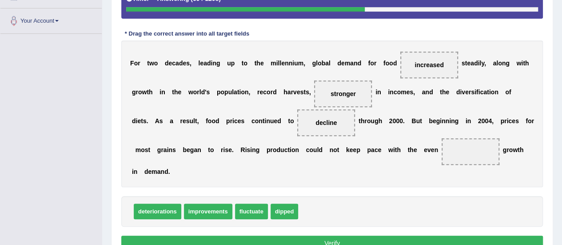
drag, startPoint x: 342, startPoint y: 88, endPoint x: 350, endPoint y: 110, distance: 22.8
click at [349, 136] on div "F o r t w o d e c a d e s , l e a d i n g u p t o t h e m i l l e n n i u m , g…" at bounding box center [332, 113] width 422 height 147
drag, startPoint x: 349, startPoint y: 96, endPoint x: 328, endPoint y: 224, distance: 130.6
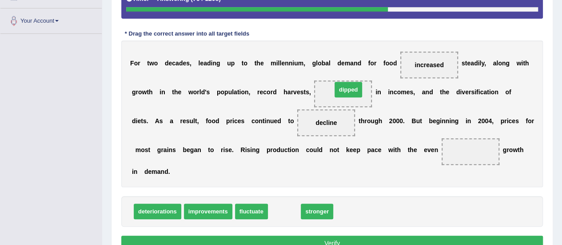
drag, startPoint x: 286, startPoint y: 211, endPoint x: 349, endPoint y: 93, distance: 134.4
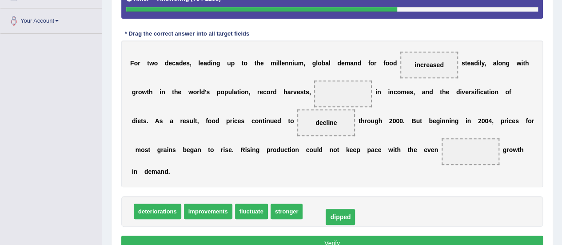
drag, startPoint x: 348, startPoint y: 94, endPoint x: 346, endPoint y: 217, distance: 123.1
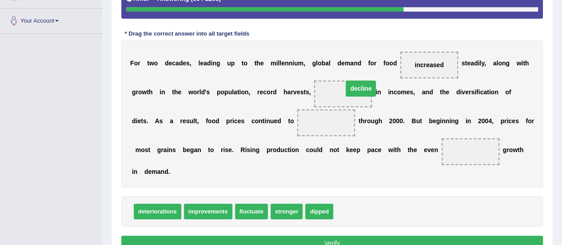
drag, startPoint x: 308, startPoint y: 122, endPoint x: 343, endPoint y: 88, distance: 48.7
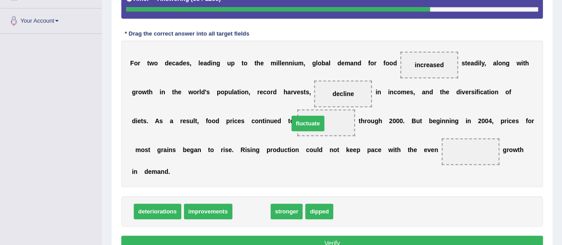
drag, startPoint x: 251, startPoint y: 208, endPoint x: 307, endPoint y: 120, distance: 104.5
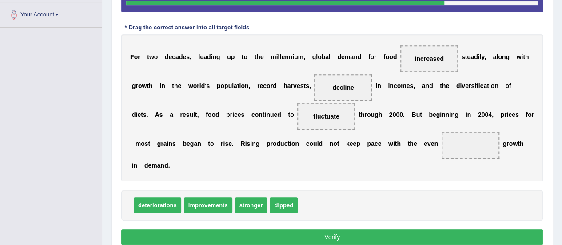
scroll to position [232, 0]
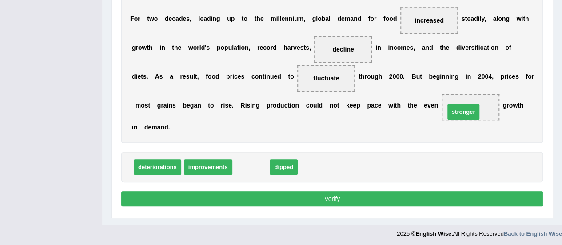
drag, startPoint x: 254, startPoint y: 167, endPoint x: 466, endPoint y: 112, distance: 219.4
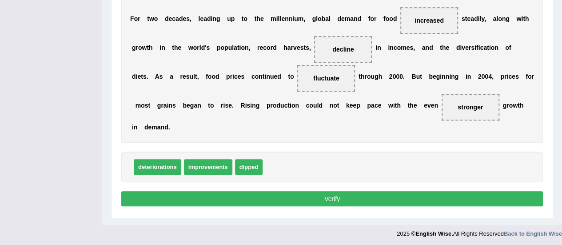
click at [333, 195] on button "Verify" at bounding box center [332, 198] width 422 height 15
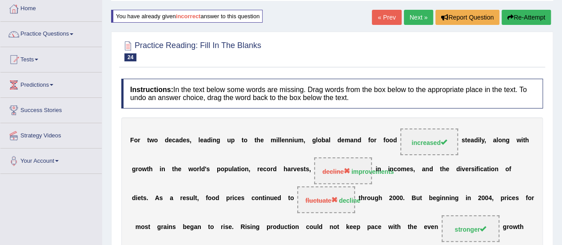
scroll to position [36, 0]
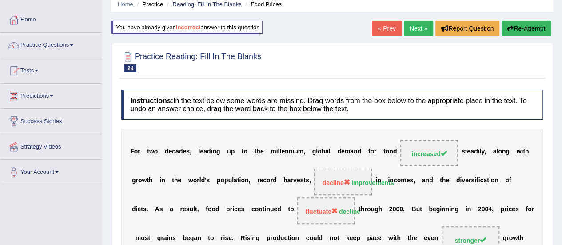
click at [527, 24] on button "Re-Attempt" at bounding box center [526, 28] width 49 height 15
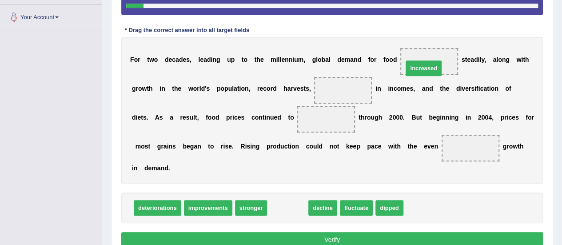
drag, startPoint x: 291, startPoint y: 207, endPoint x: 427, endPoint y: 68, distance: 194.8
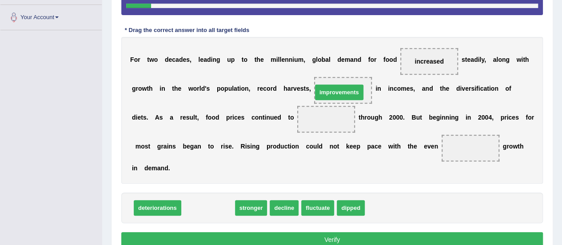
drag, startPoint x: 209, startPoint y: 207, endPoint x: 340, endPoint y: 90, distance: 175.3
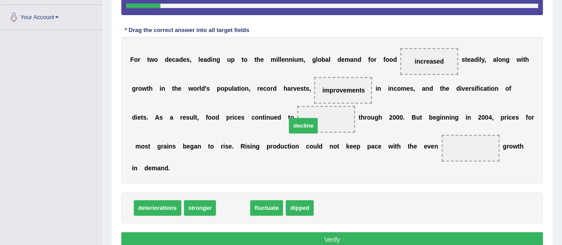
drag, startPoint x: 230, startPoint y: 208, endPoint x: 300, endPoint y: 126, distance: 108.1
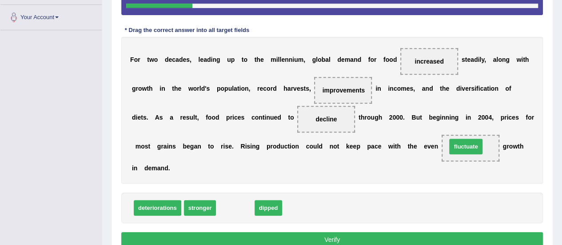
drag, startPoint x: 229, startPoint y: 204, endPoint x: 459, endPoint y: 143, distance: 238.6
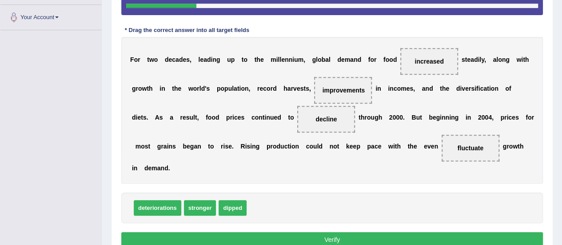
click at [341, 234] on button "Verify" at bounding box center [332, 239] width 422 height 15
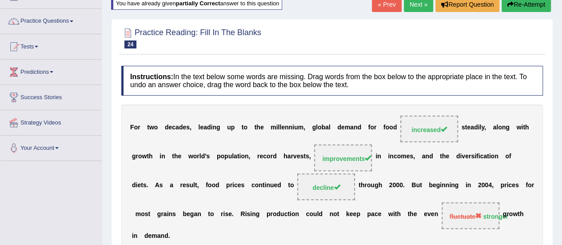
scroll to position [58, 0]
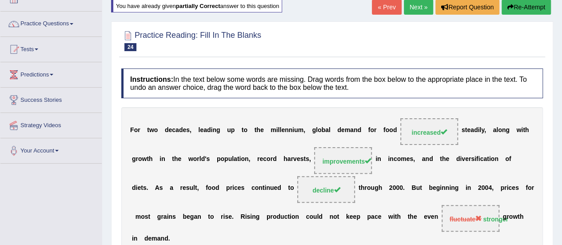
click at [530, 8] on button "Re-Attempt" at bounding box center [526, 7] width 49 height 15
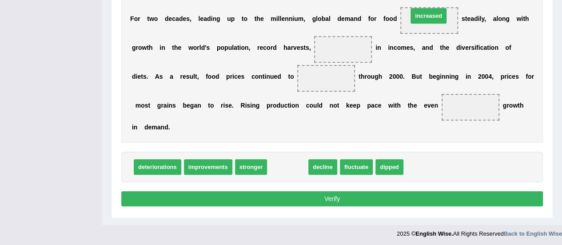
drag, startPoint x: 281, startPoint y: 167, endPoint x: 422, endPoint y: 16, distance: 206.5
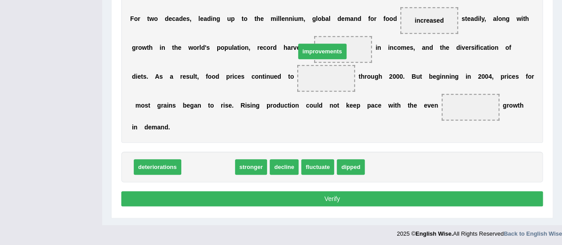
drag, startPoint x: 215, startPoint y: 165, endPoint x: 330, endPoint y: 49, distance: 162.4
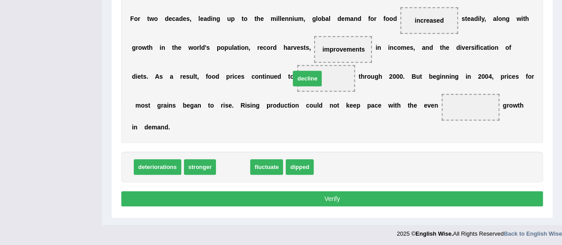
drag, startPoint x: 235, startPoint y: 169, endPoint x: 309, endPoint y: 80, distance: 115.4
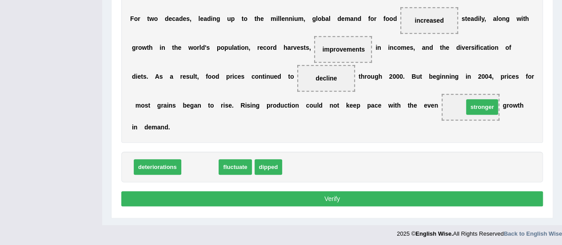
drag, startPoint x: 202, startPoint y: 169, endPoint x: 484, endPoint y: 109, distance: 288.4
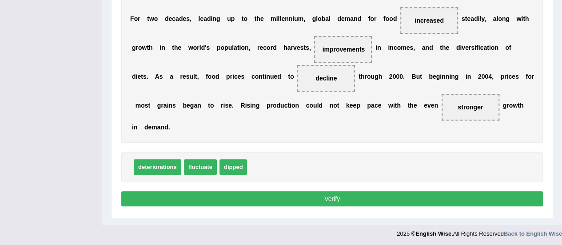
click at [339, 199] on button "Verify" at bounding box center [332, 198] width 422 height 15
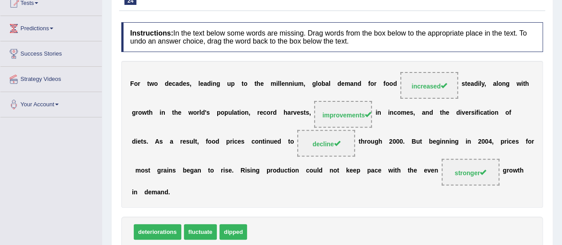
scroll to position [36, 0]
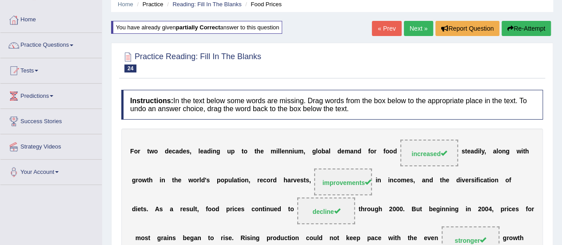
click at [413, 29] on link "Next »" at bounding box center [418, 28] width 29 height 15
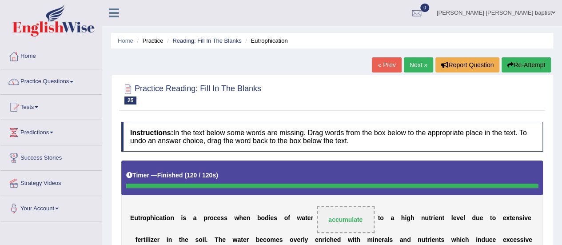
click at [521, 68] on button "Re-Attempt" at bounding box center [526, 64] width 49 height 15
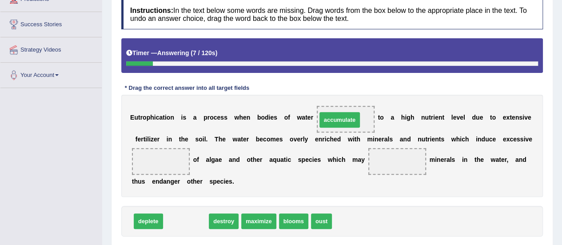
drag, startPoint x: 185, startPoint y: 222, endPoint x: 339, endPoint y: 120, distance: 184.1
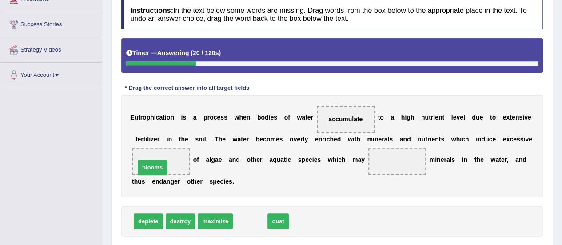
drag, startPoint x: 262, startPoint y: 221, endPoint x: 164, endPoint y: 167, distance: 111.6
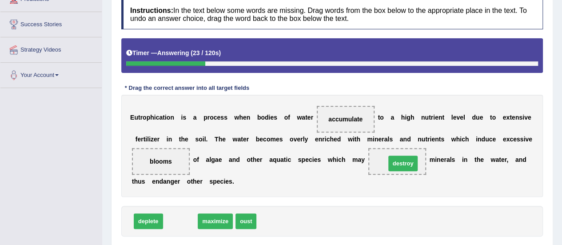
drag, startPoint x: 174, startPoint y: 225, endPoint x: 397, endPoint y: 167, distance: 230.0
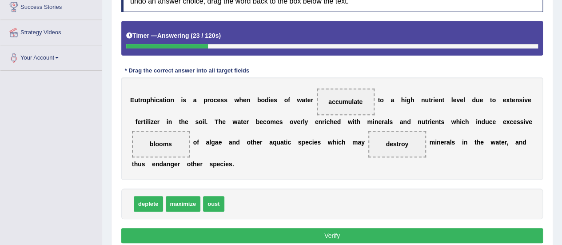
scroll to position [178, 0]
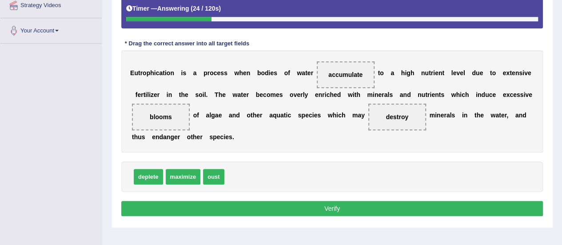
click at [325, 203] on button "Verify" at bounding box center [332, 208] width 422 height 15
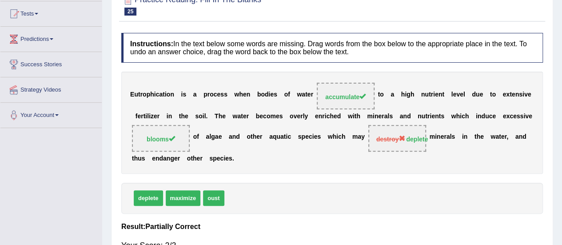
scroll to position [44, 0]
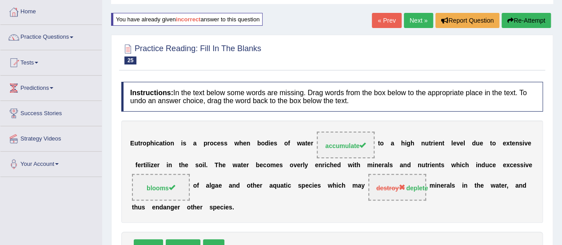
click at [410, 22] on link "Next »" at bounding box center [418, 20] width 29 height 15
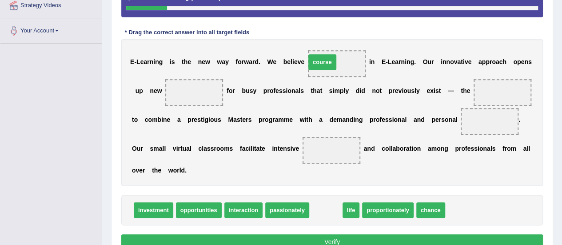
drag, startPoint x: 329, startPoint y: 208, endPoint x: 326, endPoint y: 60, distance: 148.0
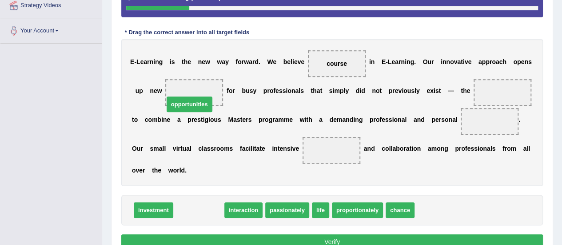
drag, startPoint x: 212, startPoint y: 211, endPoint x: 203, endPoint y: 106, distance: 106.1
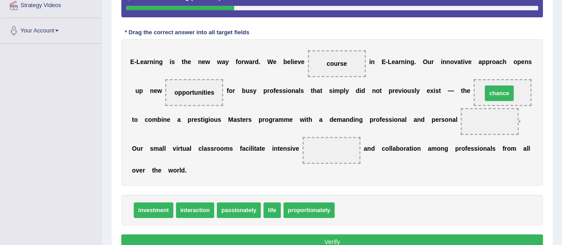
drag, startPoint x: 348, startPoint y: 207, endPoint x: 496, endPoint y: 91, distance: 188.2
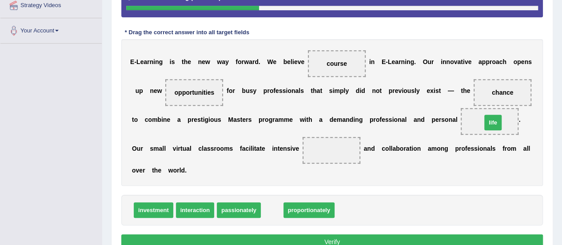
drag, startPoint x: 273, startPoint y: 212, endPoint x: 494, endPoint y: 124, distance: 237.7
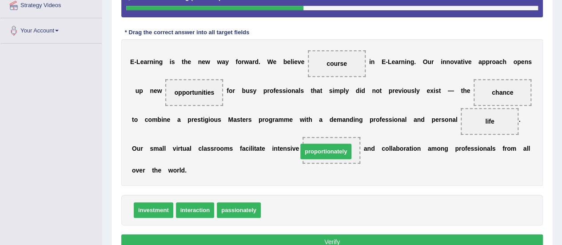
drag, startPoint x: 295, startPoint y: 209, endPoint x: 331, endPoint y: 151, distance: 69.3
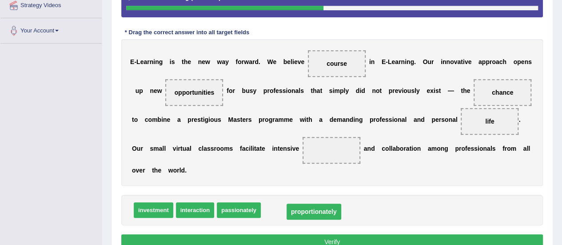
drag, startPoint x: 335, startPoint y: 147, endPoint x: 311, endPoint y: 208, distance: 65.8
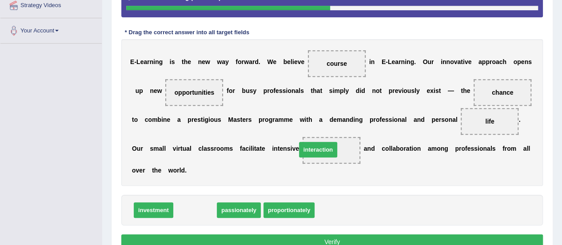
drag, startPoint x: 195, startPoint y: 212, endPoint x: 319, endPoint y: 152, distance: 137.1
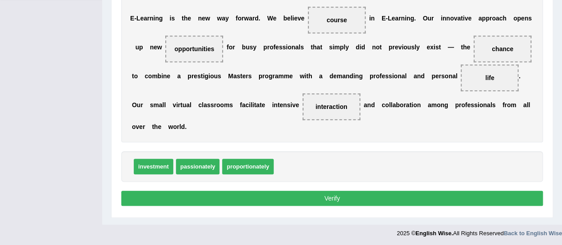
click at [339, 195] on button "Verify" at bounding box center [332, 198] width 422 height 15
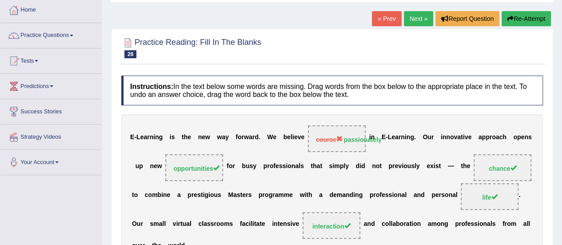
scroll to position [32, 0]
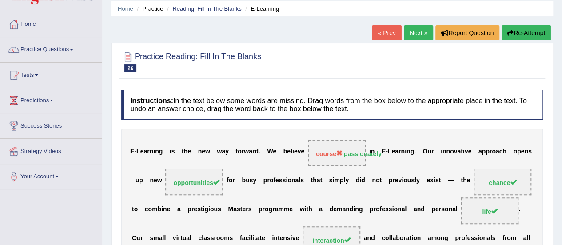
click at [520, 31] on button "Re-Attempt" at bounding box center [526, 32] width 49 height 15
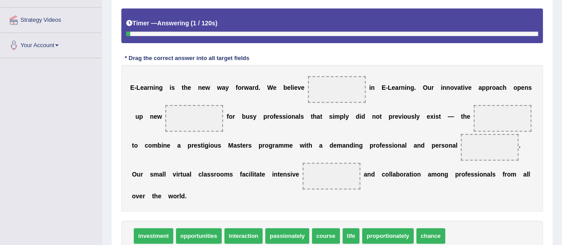
scroll to position [210, 0]
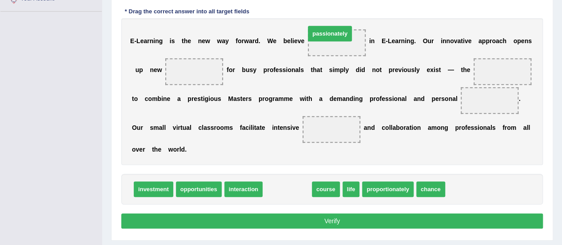
drag, startPoint x: 288, startPoint y: 187, endPoint x: 331, endPoint y: 32, distance: 161.2
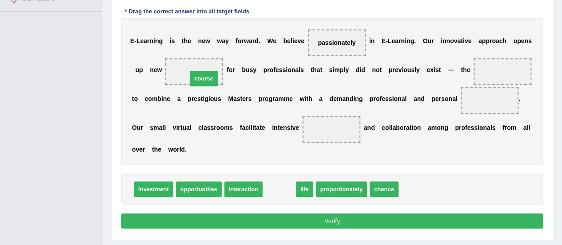
drag, startPoint x: 283, startPoint y: 188, endPoint x: 208, endPoint y: 78, distance: 133.9
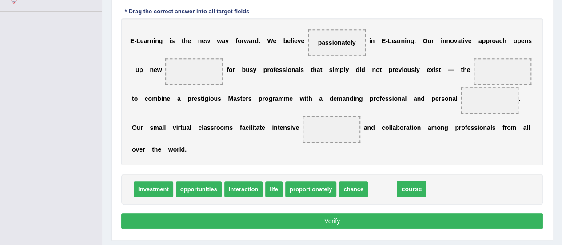
drag, startPoint x: 194, startPoint y: 71, endPoint x: 411, endPoint y: 188, distance: 246.5
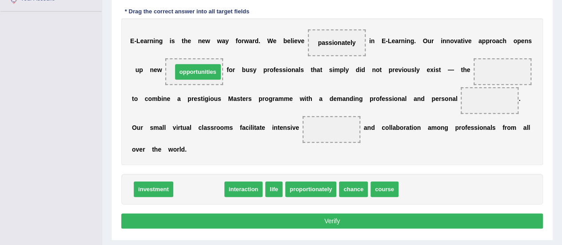
drag, startPoint x: 205, startPoint y: 189, endPoint x: 204, endPoint y: 72, distance: 117.3
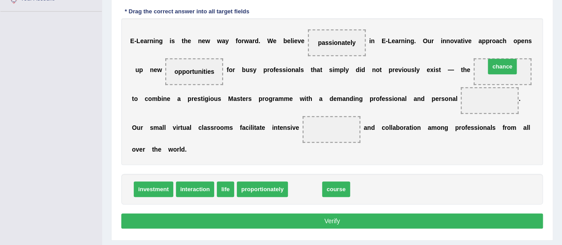
drag, startPoint x: 309, startPoint y: 189, endPoint x: 508, endPoint y: 70, distance: 231.9
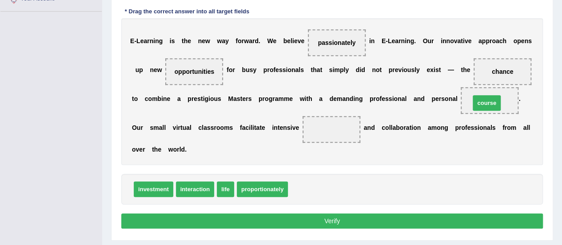
drag, startPoint x: 296, startPoint y: 192, endPoint x: 478, endPoint y: 106, distance: 201.5
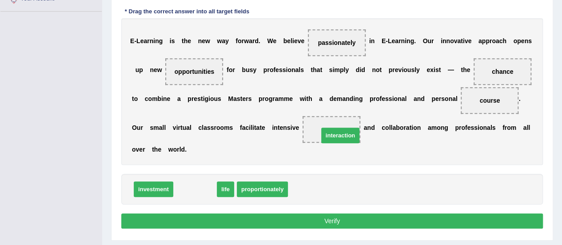
drag, startPoint x: 189, startPoint y: 188, endPoint x: 334, endPoint y: 134, distance: 154.9
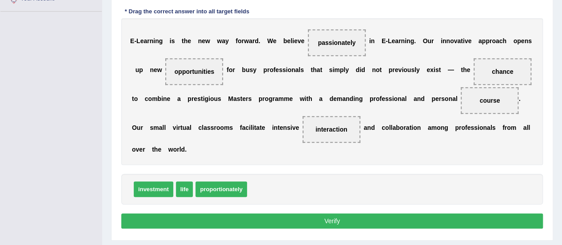
click at [338, 217] on button "Verify" at bounding box center [332, 220] width 422 height 15
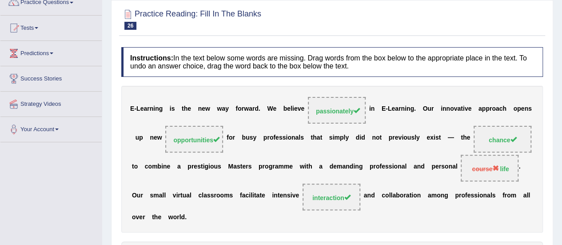
scroll to position [0, 0]
